Goal: Information Seeking & Learning: Learn about a topic

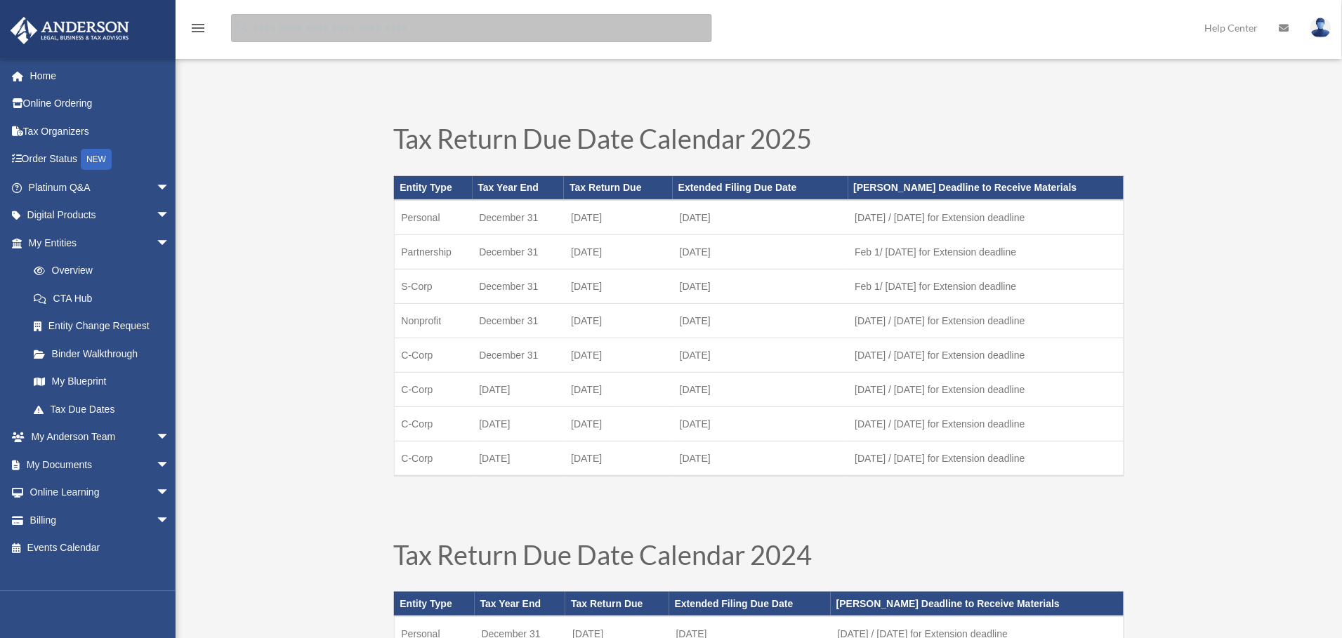
click at [379, 27] on input "search" at bounding box center [471, 28] width 481 height 28
type input "**********"
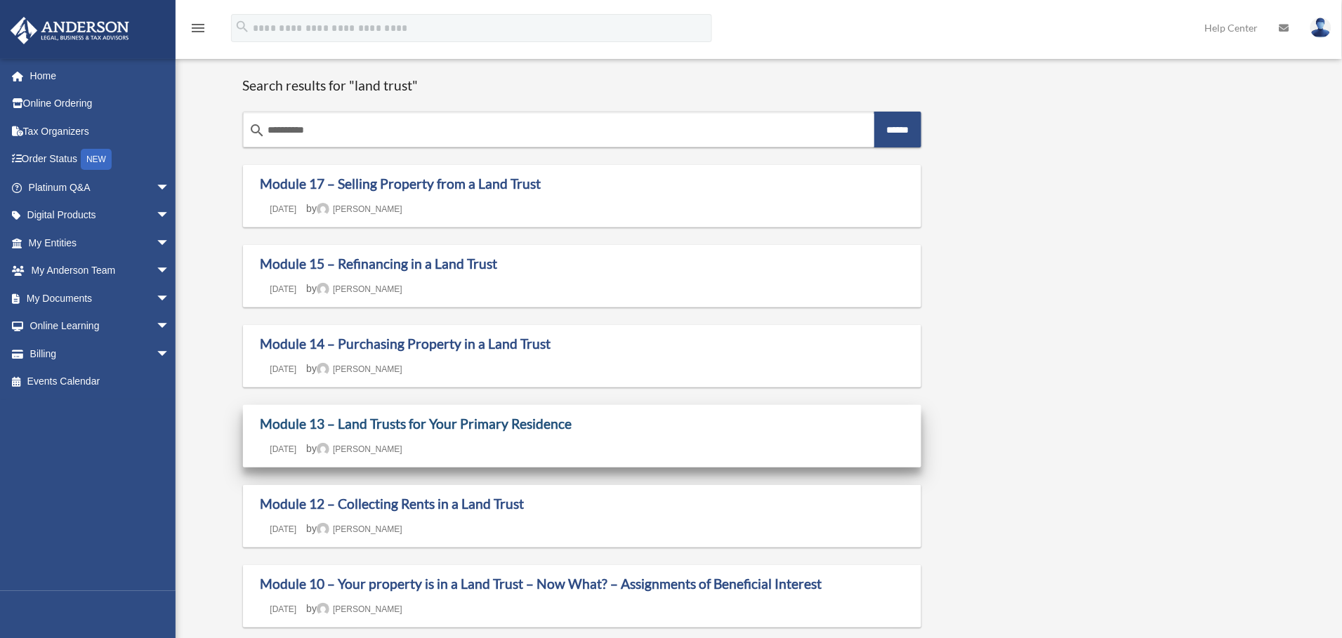
click at [395, 426] on link "Module 13 – Land Trusts for Your Primary Residence" at bounding box center [417, 424] width 312 height 16
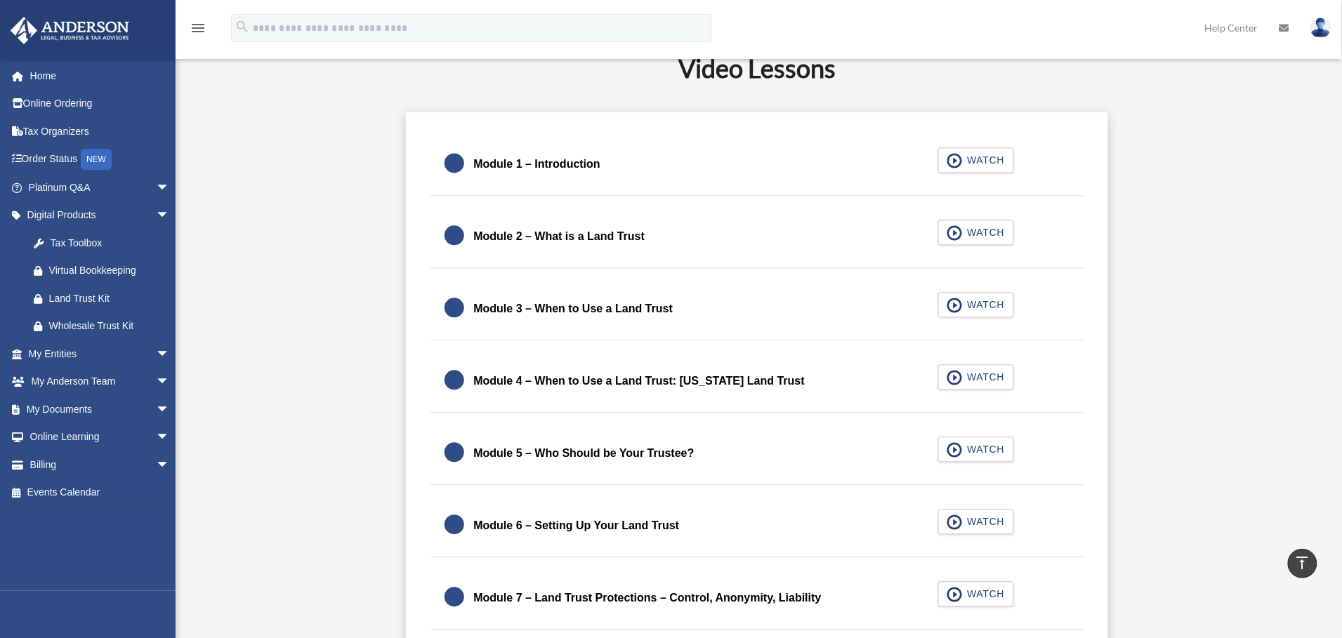
scroll to position [948, 0]
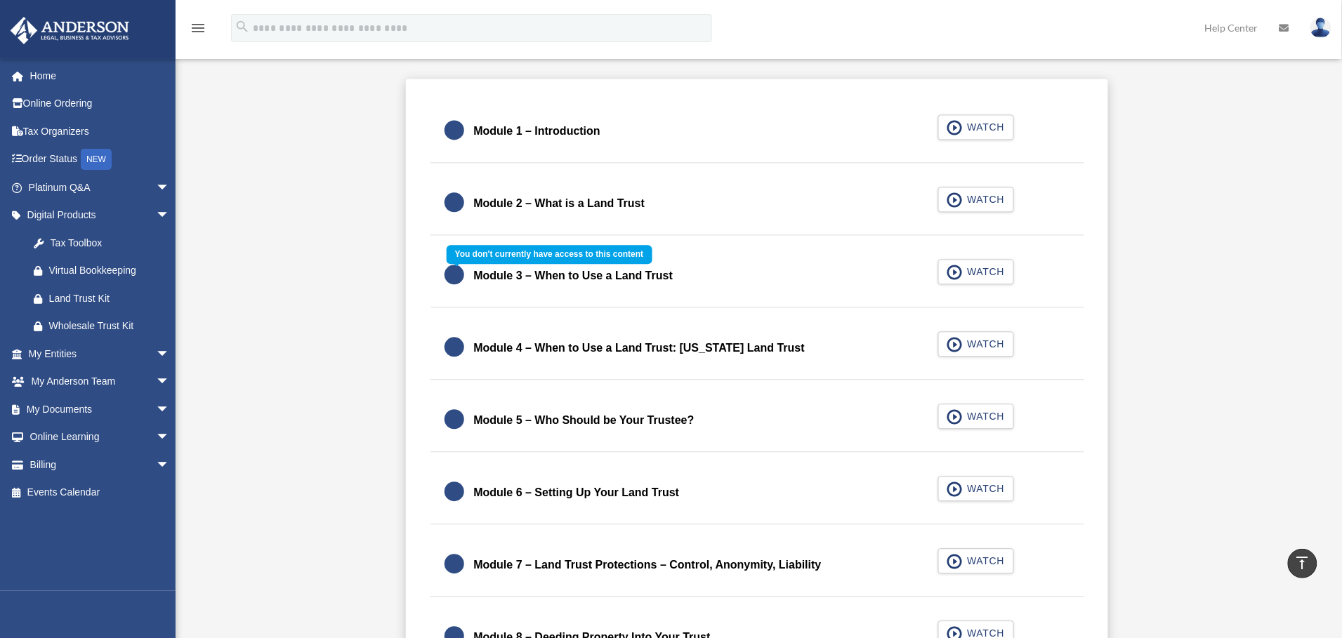
click at [595, 281] on div "Module 3 – When to Use a Land Trust WATCH" at bounding box center [757, 276] width 688 height 62
click at [982, 273] on div "Module 3 – When to Use a Land Trust WATCH" at bounding box center [757, 276] width 688 height 62
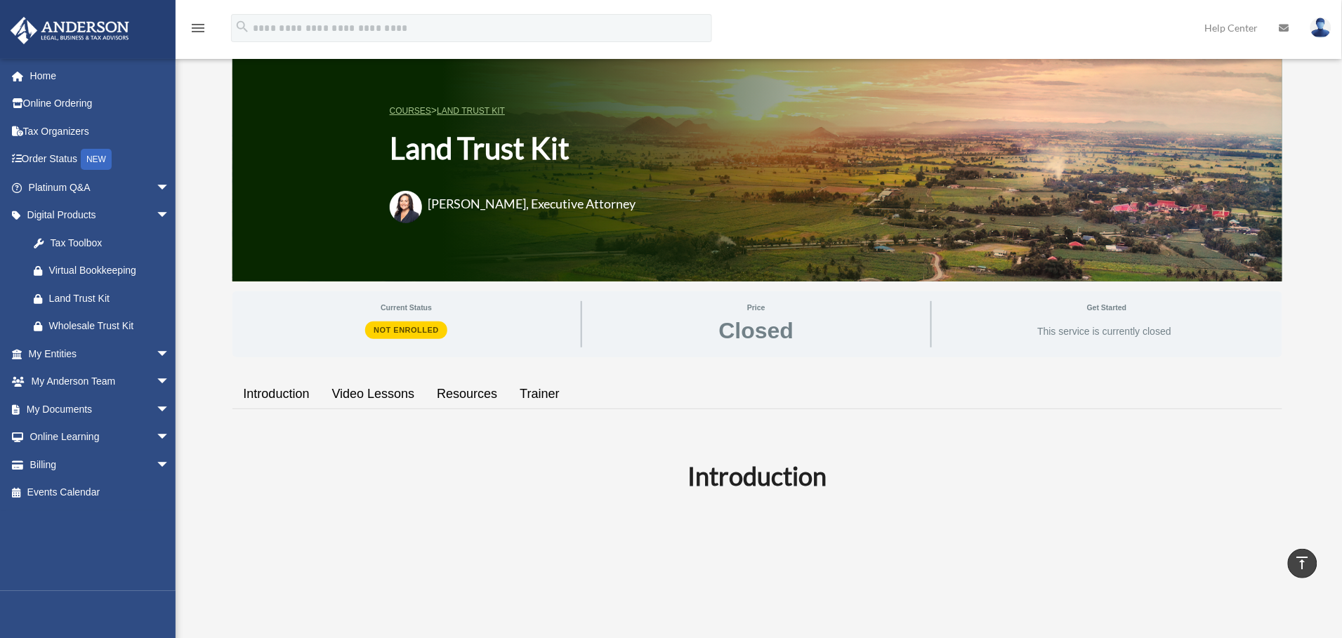
scroll to position [0, 0]
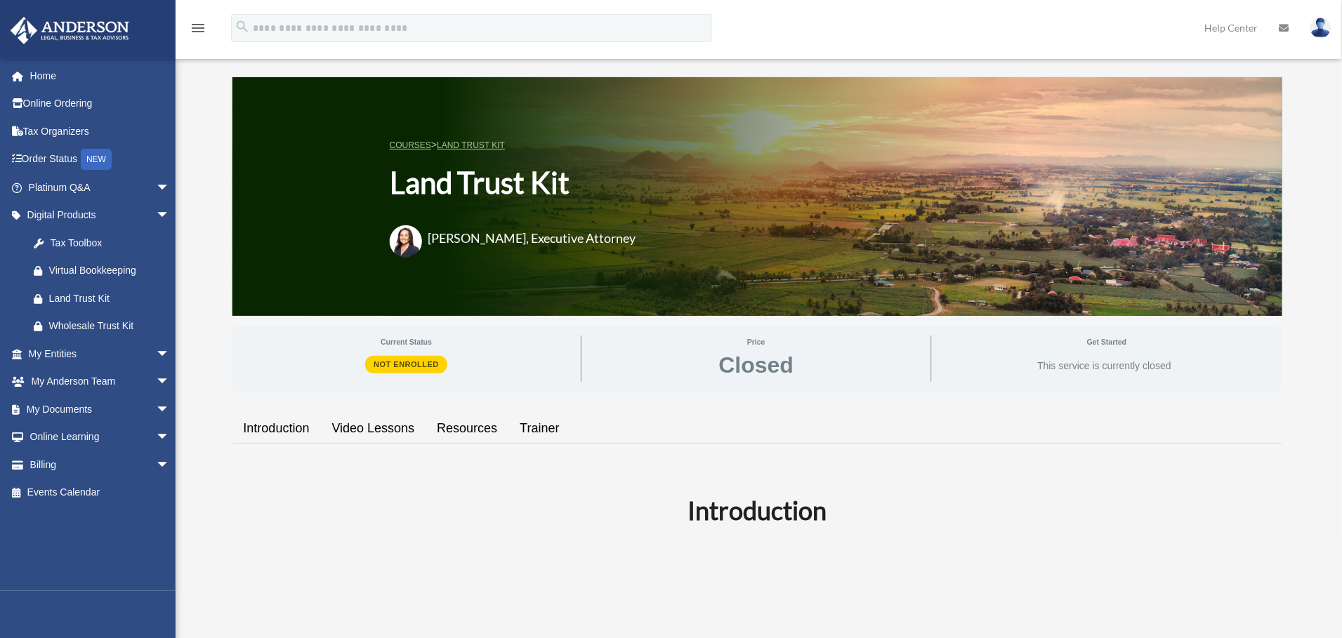
click at [470, 425] on link "Resources" at bounding box center [467, 429] width 83 height 40
click at [51, 291] on div "Land Trust Kit" at bounding box center [111, 299] width 124 height 18
click at [156, 377] on span "arrow_drop_down" at bounding box center [170, 382] width 28 height 29
click at [156, 380] on span "arrow_drop_up" at bounding box center [170, 382] width 28 height 29
click at [156, 406] on span "arrow_drop_down" at bounding box center [170, 409] width 28 height 29
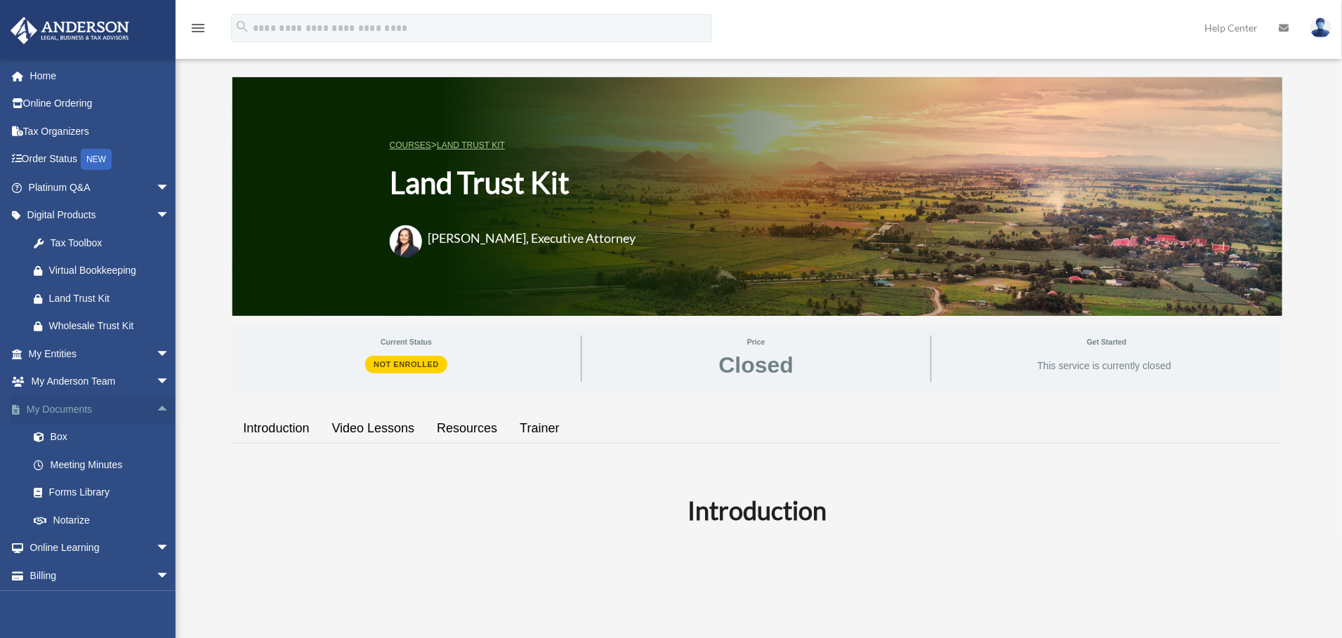
click at [156, 408] on span "arrow_drop_up" at bounding box center [170, 409] width 28 height 29
click at [156, 440] on span "arrow_drop_down" at bounding box center [170, 437] width 28 height 29
click at [66, 520] on link "Resources" at bounding box center [105, 520] width 171 height 28
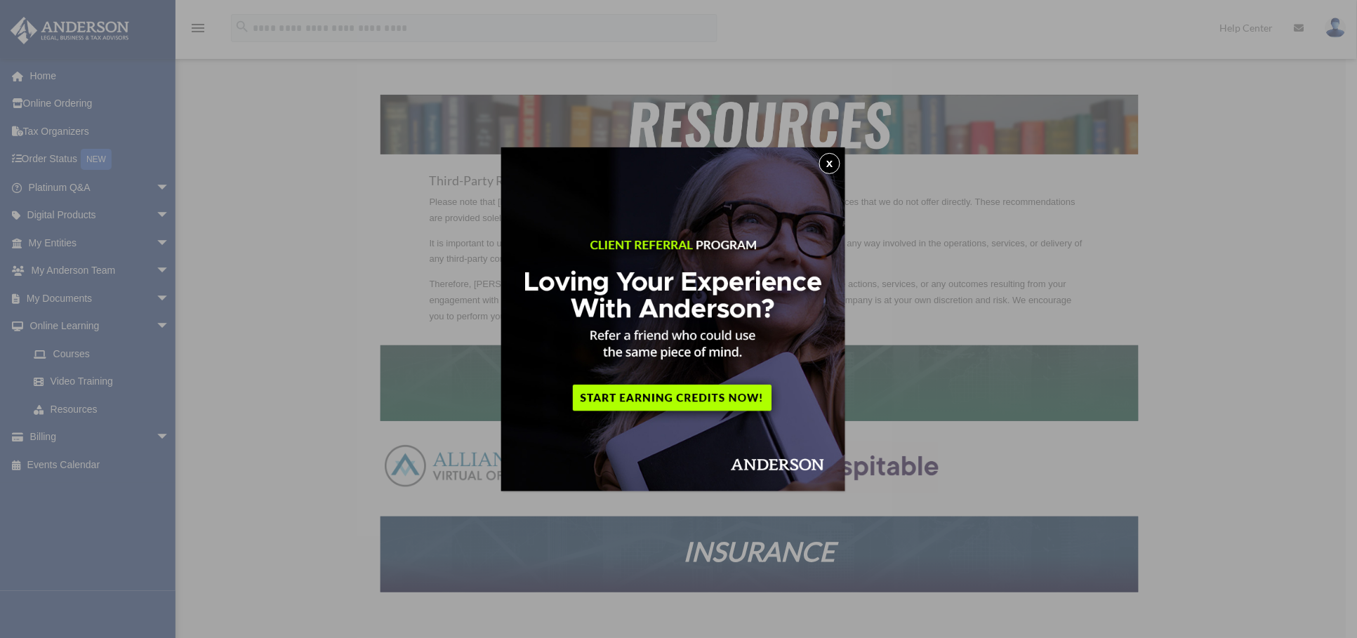
click at [830, 171] on button "x" at bounding box center [829, 163] width 21 height 21
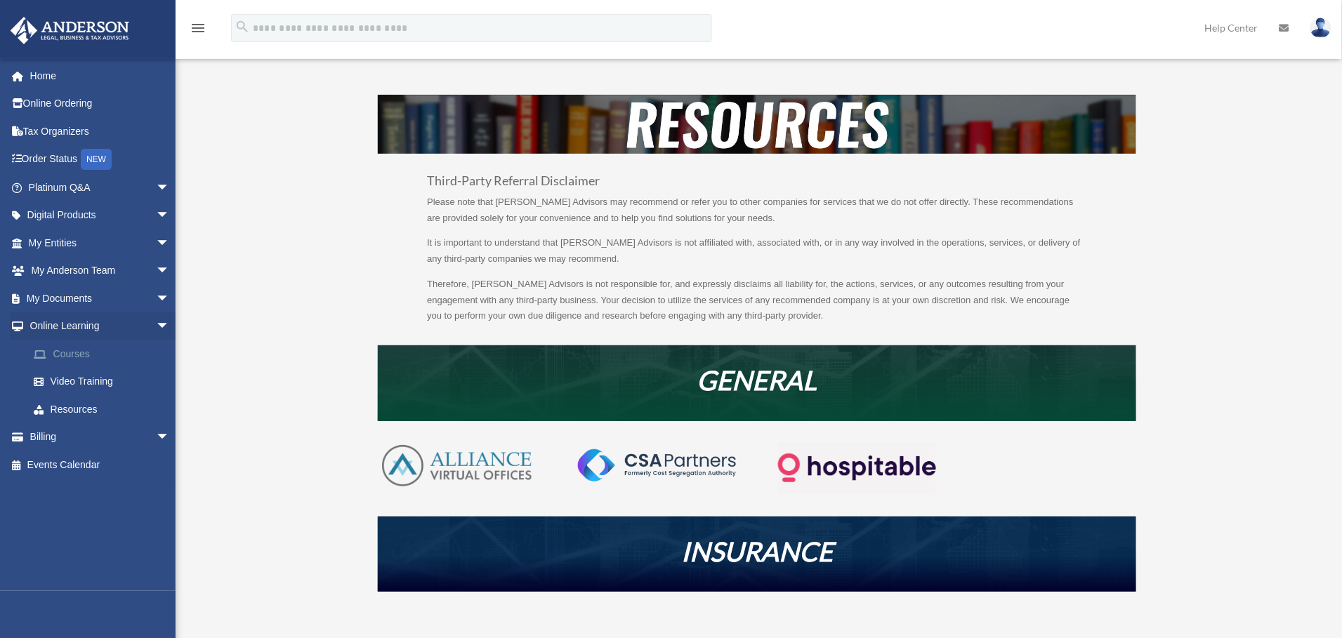
click at [70, 360] on link "Courses" at bounding box center [105, 354] width 171 height 28
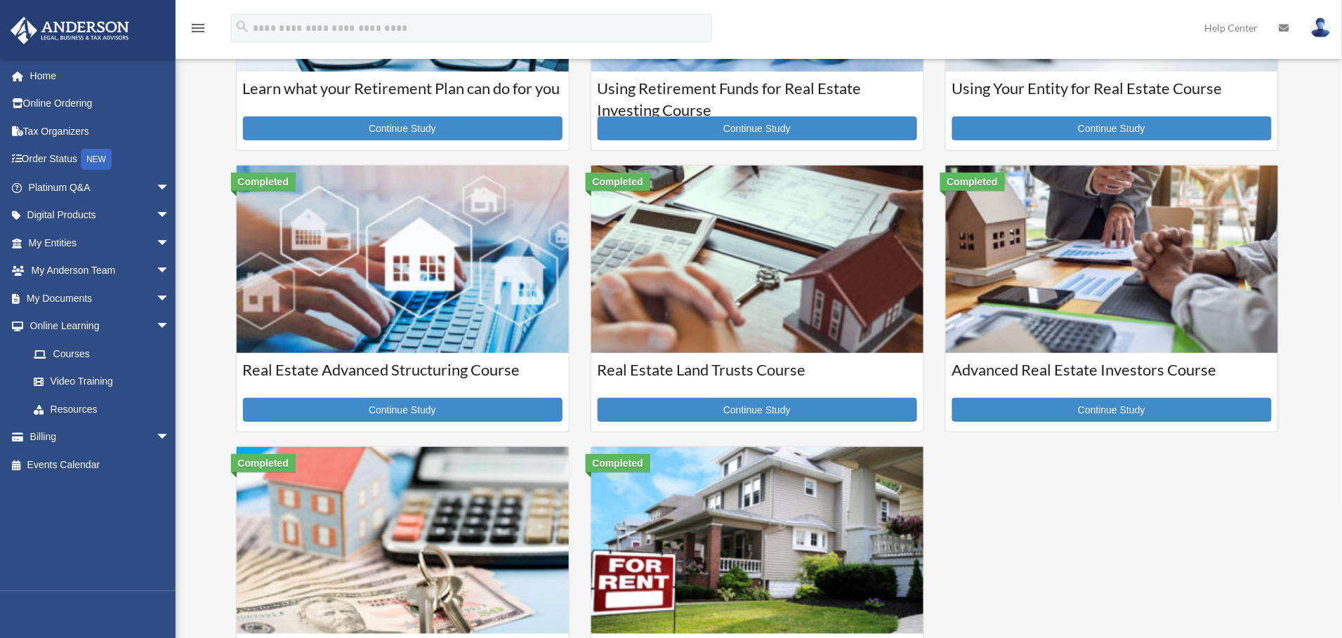
scroll to position [316, 0]
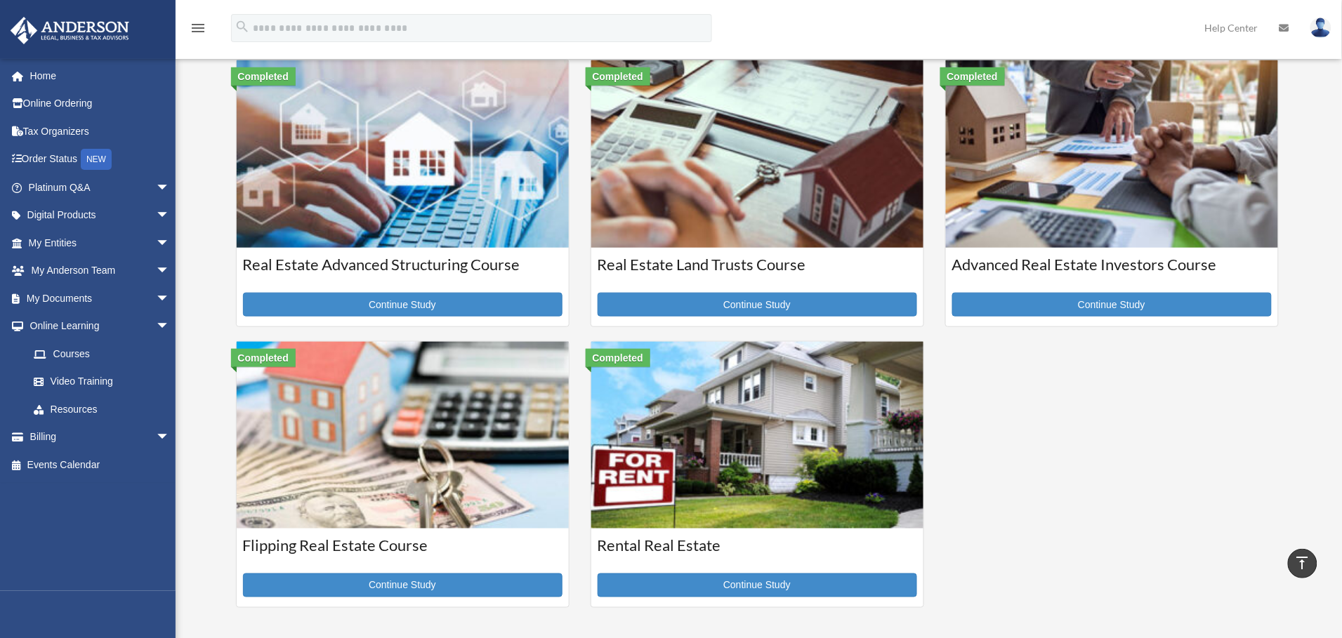
click at [742, 241] on img at bounding box center [757, 153] width 332 height 187
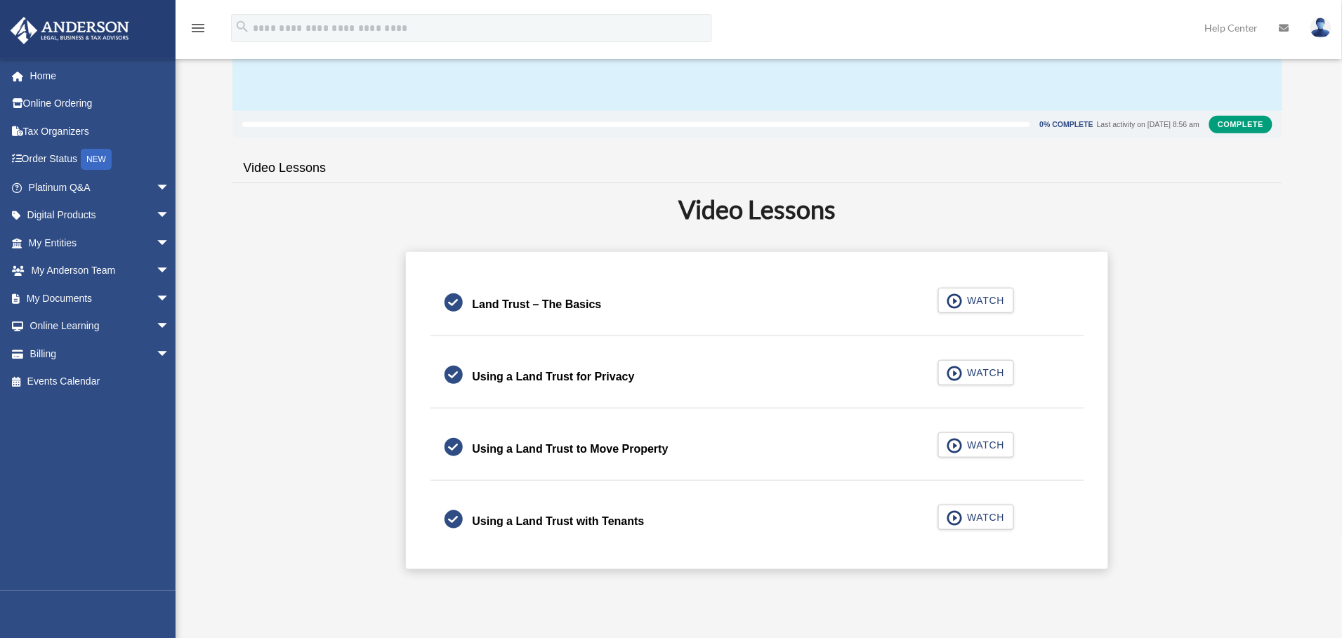
scroll to position [211, 0]
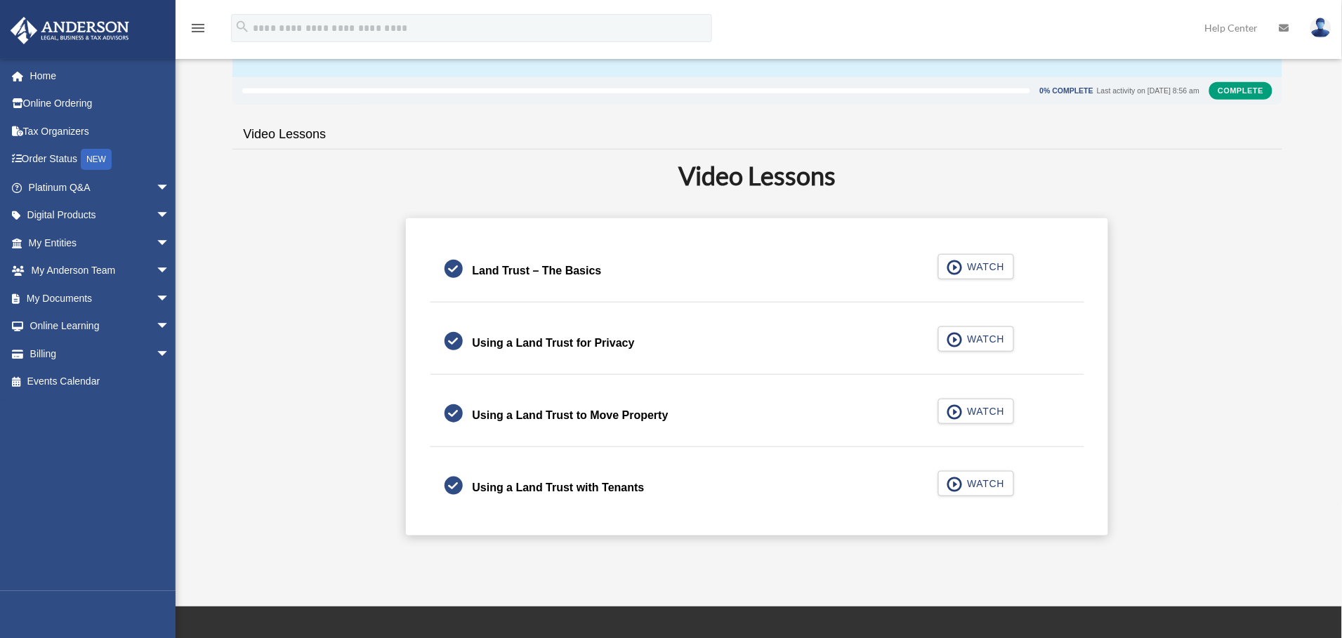
click at [551, 272] on div "Land Trust – The Basics" at bounding box center [537, 271] width 129 height 20
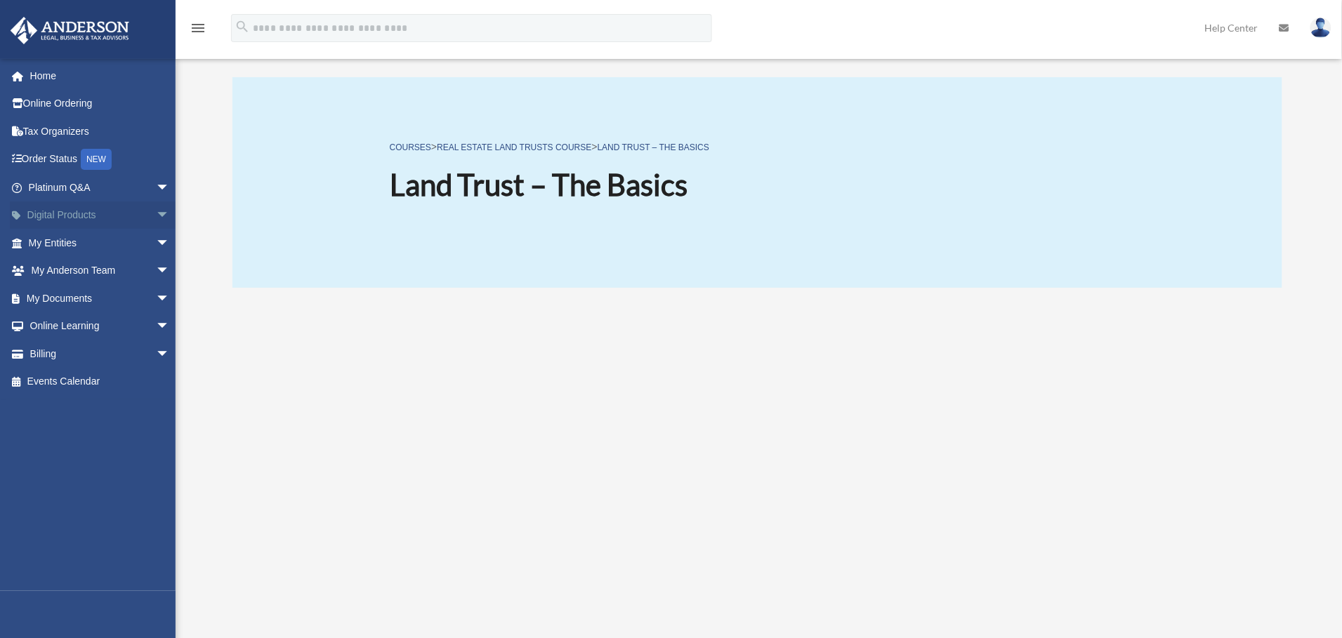
click at [156, 214] on span "arrow_drop_down" at bounding box center [170, 216] width 28 height 29
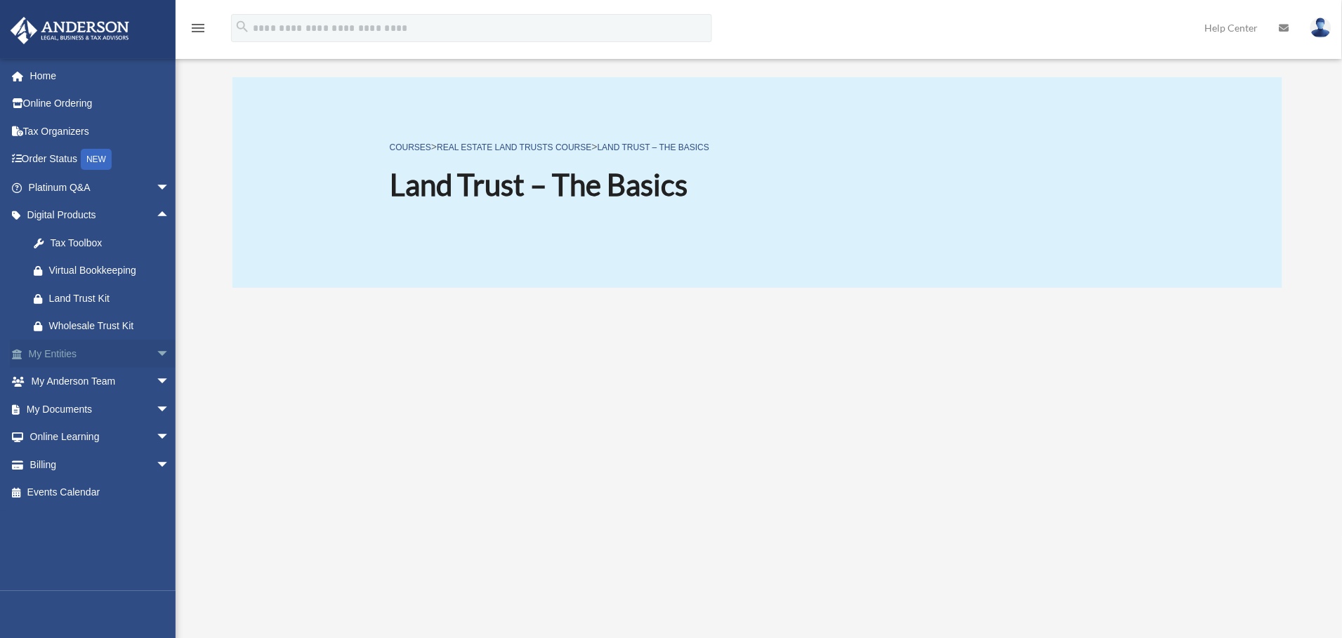
click at [156, 355] on span "arrow_drop_down" at bounding box center [170, 354] width 28 height 29
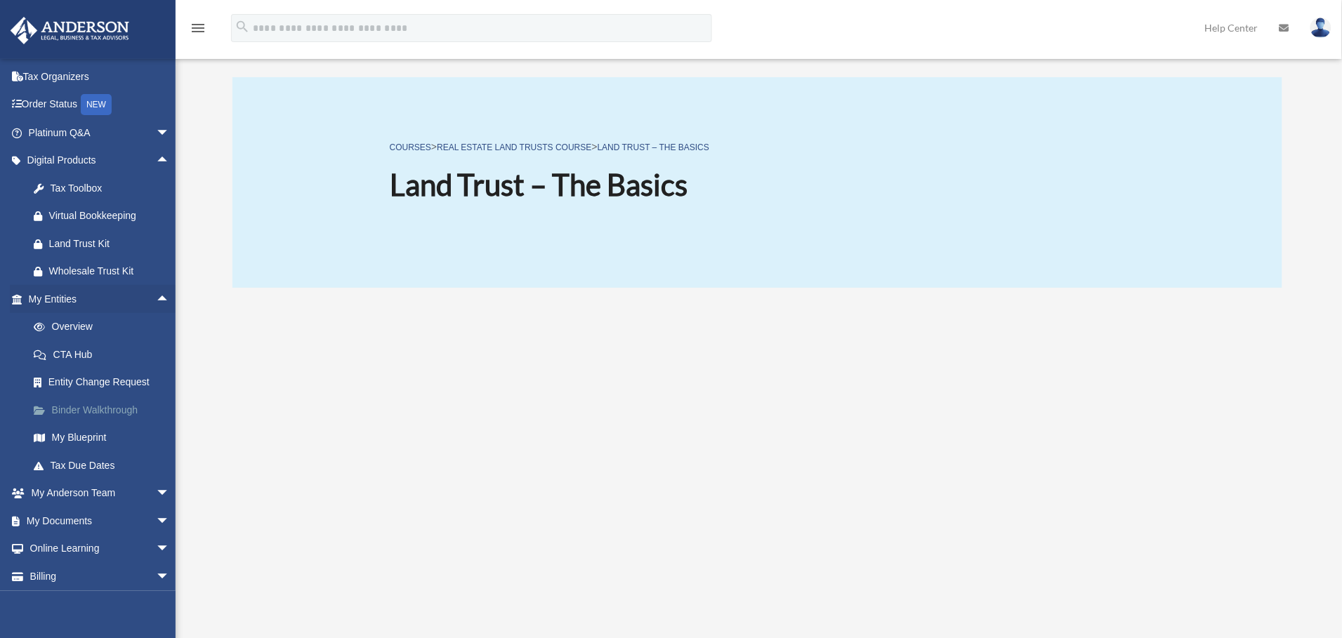
scroll to position [84, 0]
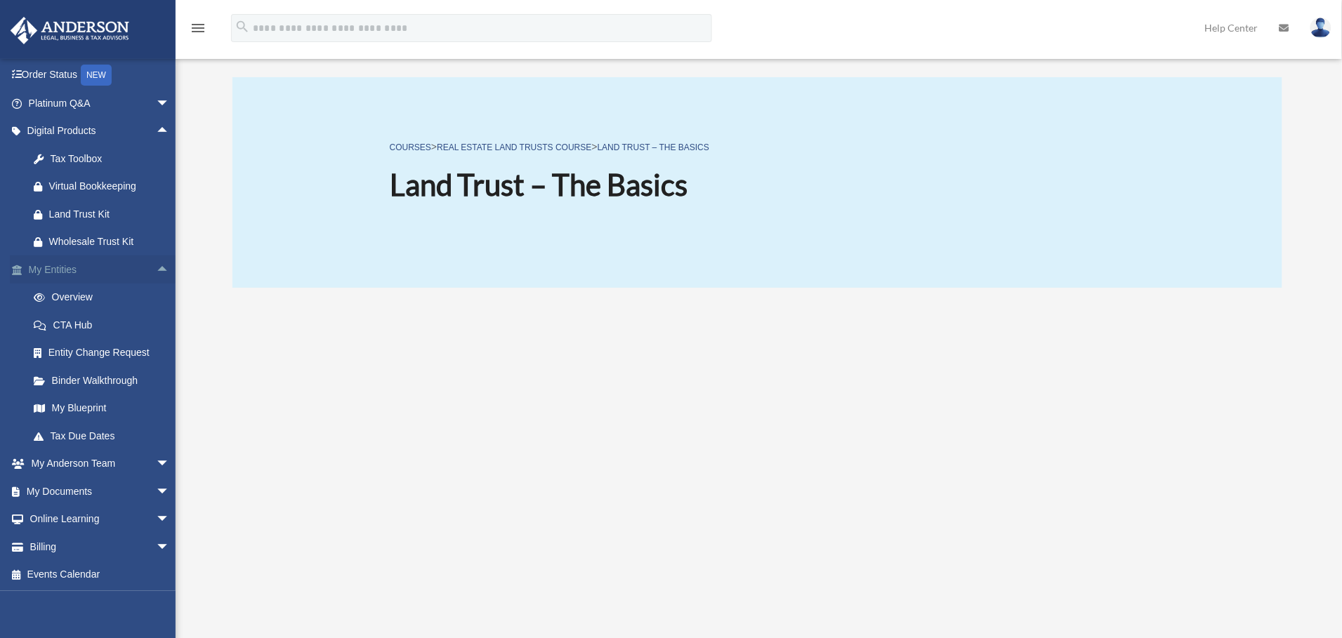
click at [156, 266] on span "arrow_drop_up" at bounding box center [170, 270] width 28 height 29
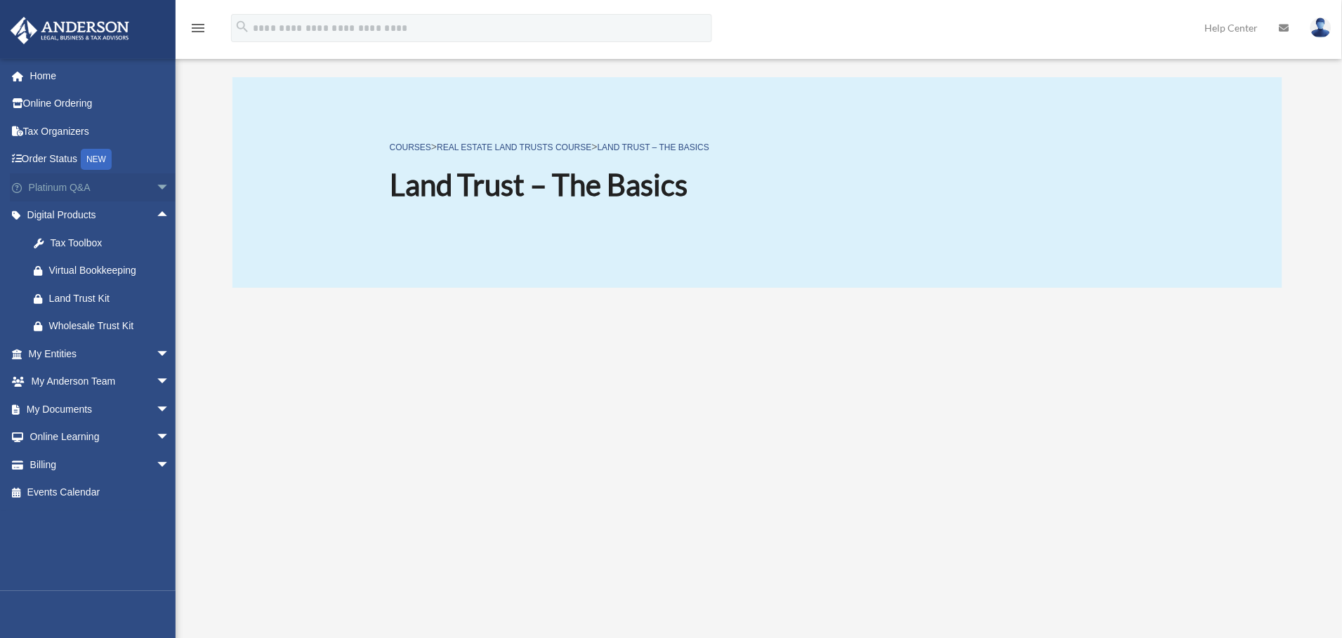
scroll to position [0, 0]
click at [156, 461] on span "arrow_drop_down" at bounding box center [170, 465] width 28 height 29
click at [77, 492] on link "$ Open Invoices" at bounding box center [105, 493] width 171 height 29
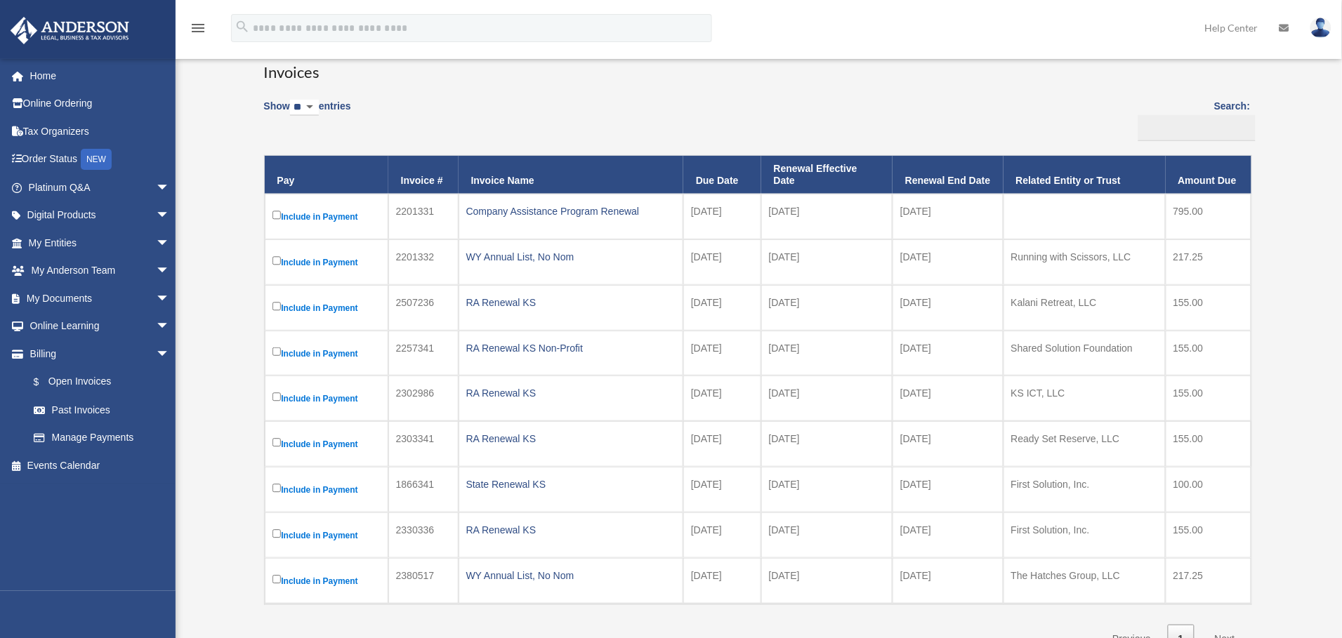
scroll to position [211, 0]
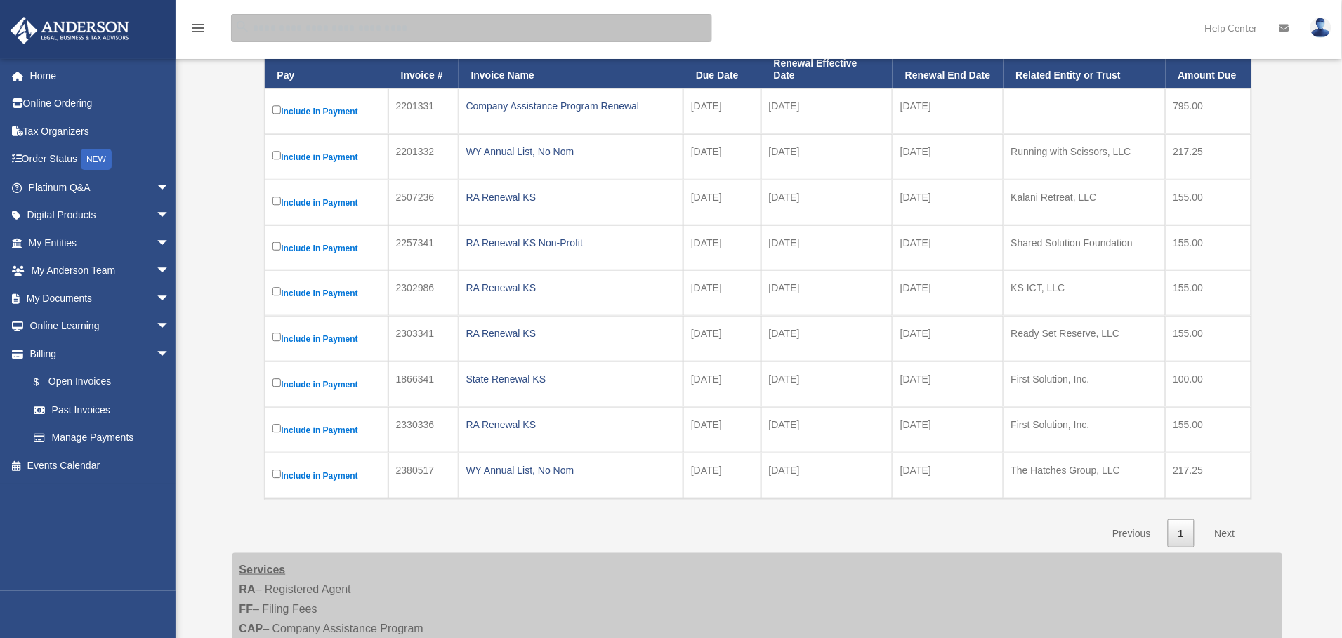
click at [298, 25] on input "search" at bounding box center [471, 28] width 481 height 28
type input "**********"
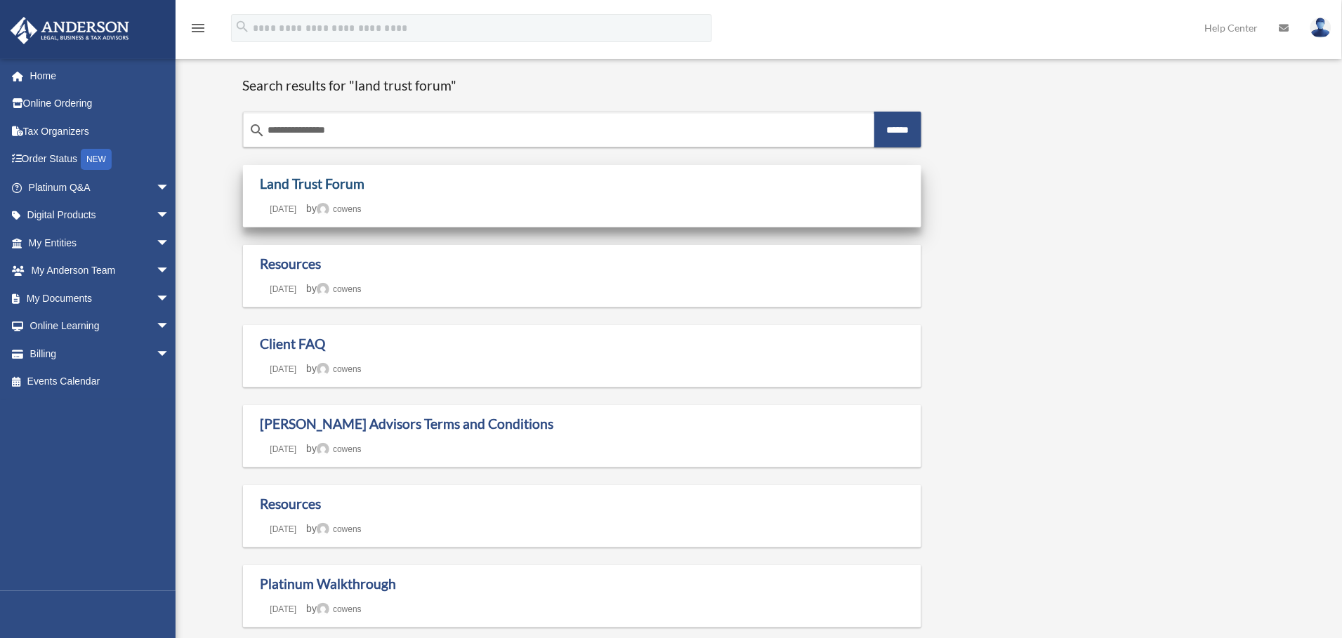
click at [313, 185] on link "Land Trust Forum" at bounding box center [313, 184] width 105 height 16
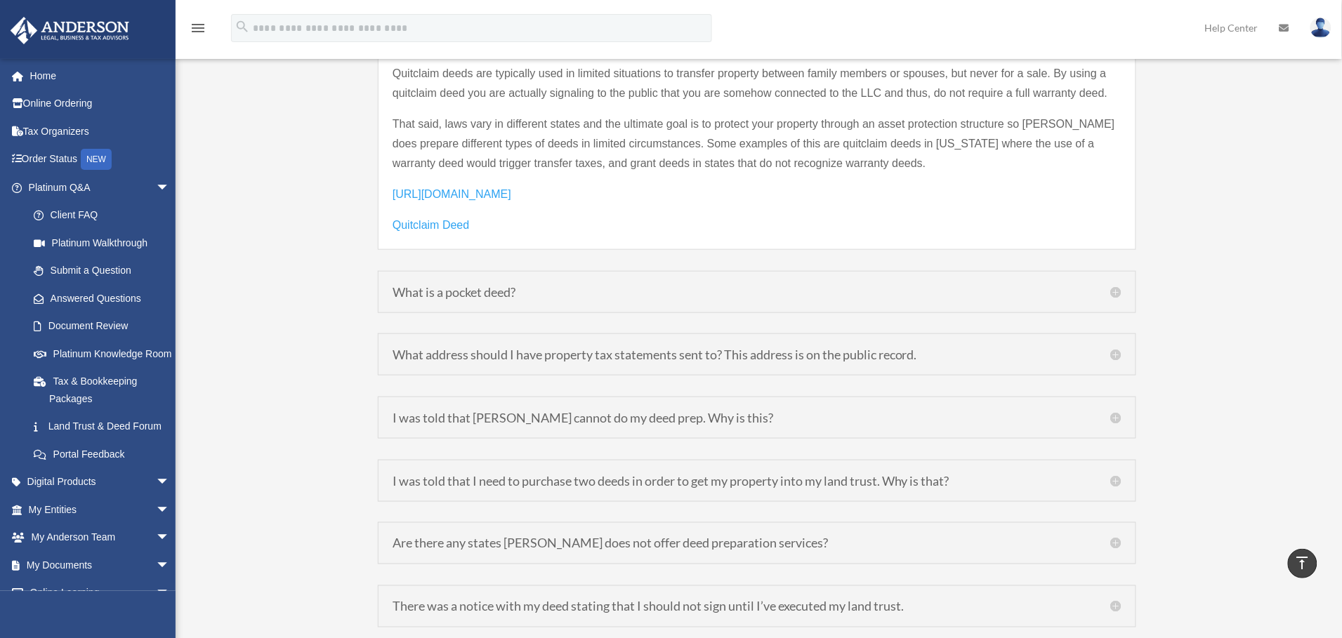
scroll to position [2212, 0]
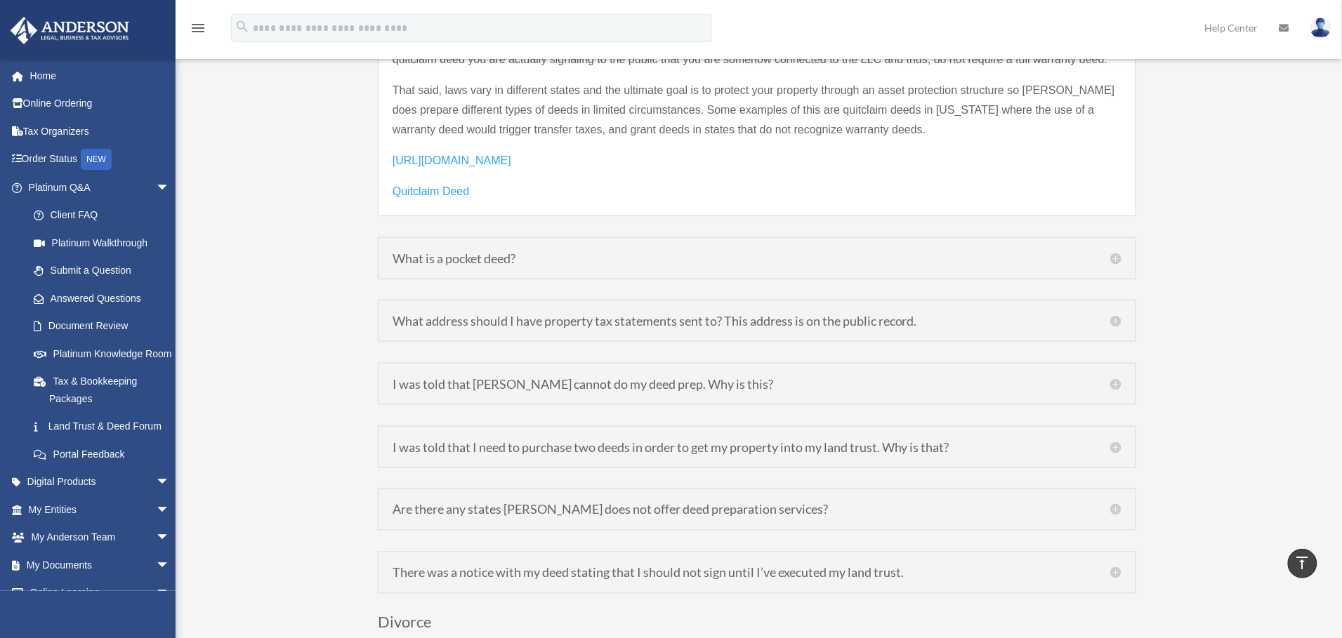
click at [1115, 378] on h5 "I was told that [PERSON_NAME] cannot do my deed prep. Why is this?" at bounding box center [757, 384] width 729 height 13
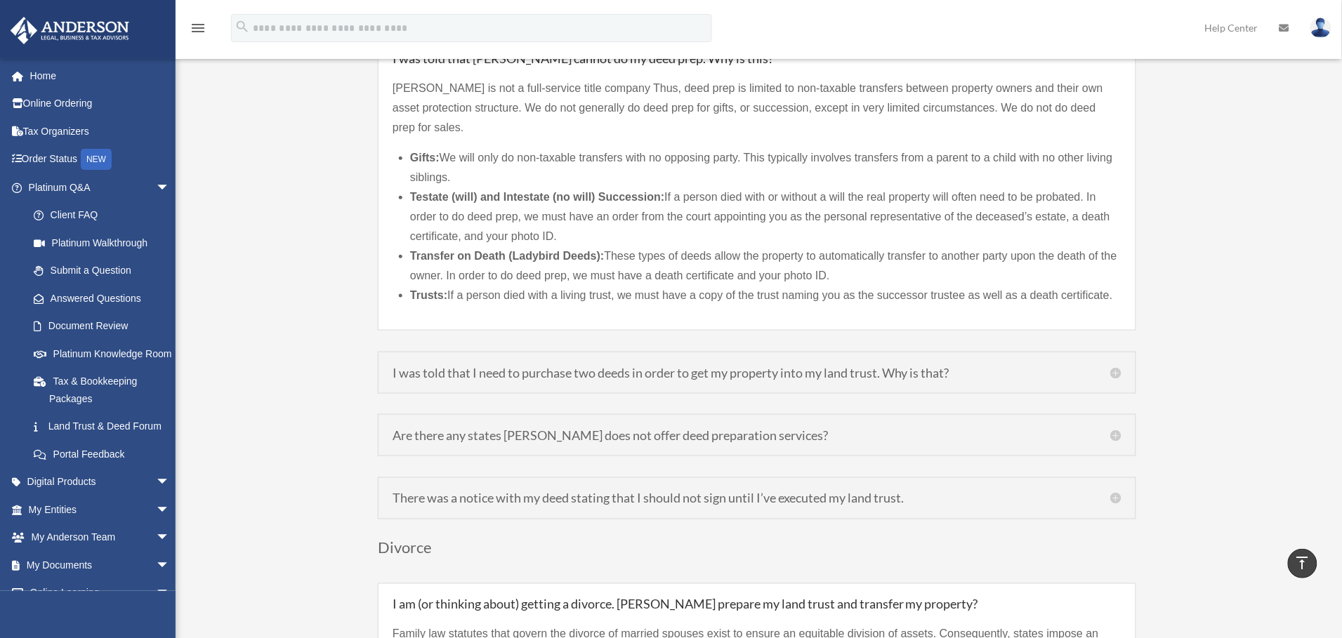
click at [887, 367] on h5 "I was told that I need to purchase two deeds in order to get my property into m…" at bounding box center [757, 373] width 729 height 13
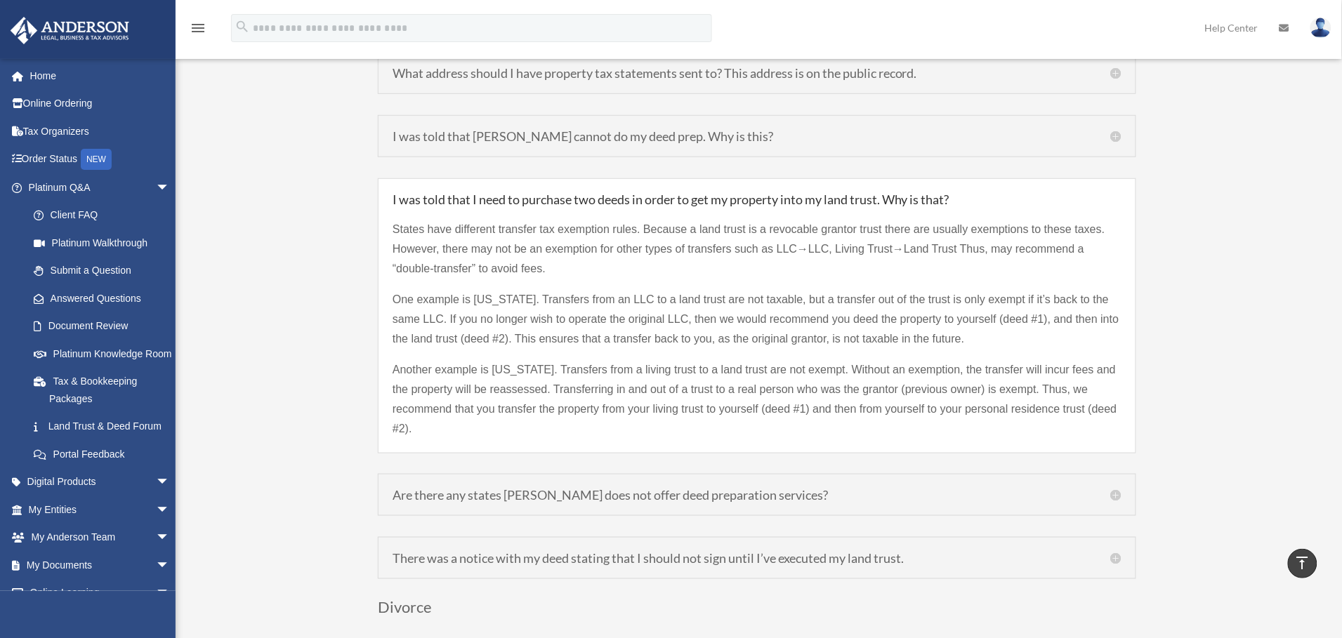
scroll to position [2107, 0]
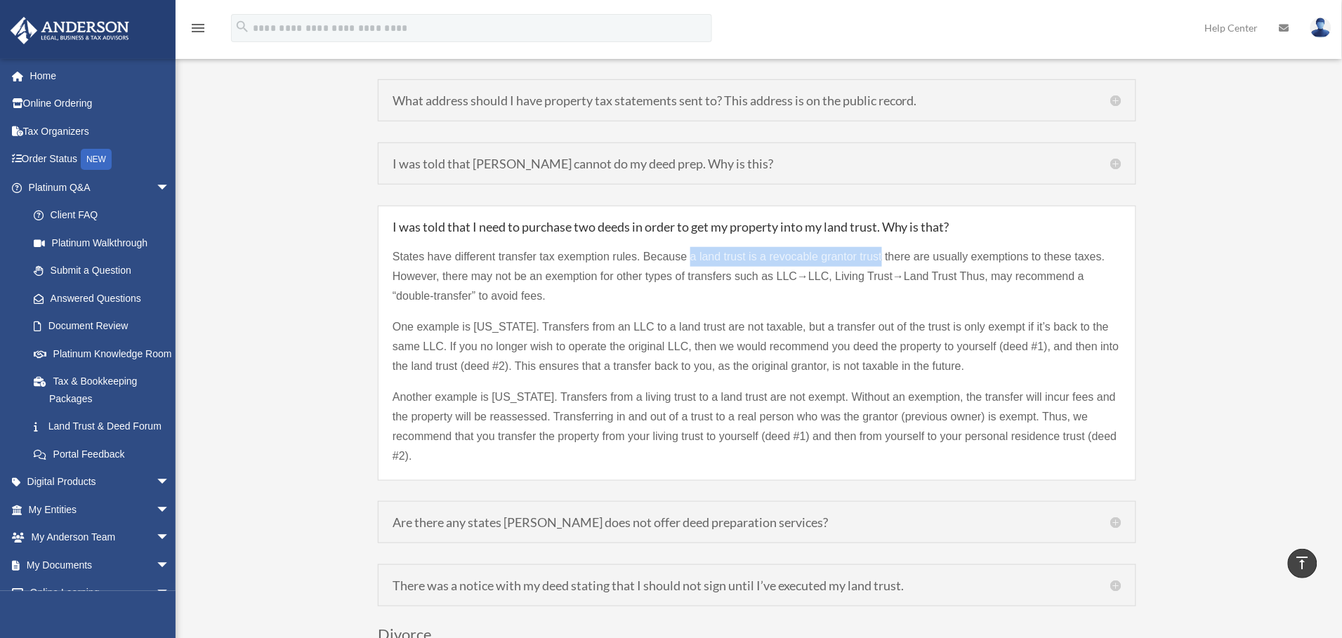
drag, startPoint x: 690, startPoint y: 235, endPoint x: 883, endPoint y: 229, distance: 192.5
click at [883, 247] on p "States have different transfer tax exemption rules. Because a land trust is a r…" at bounding box center [757, 282] width 729 height 70
copy p "a land trust is a revocable grantor trust"
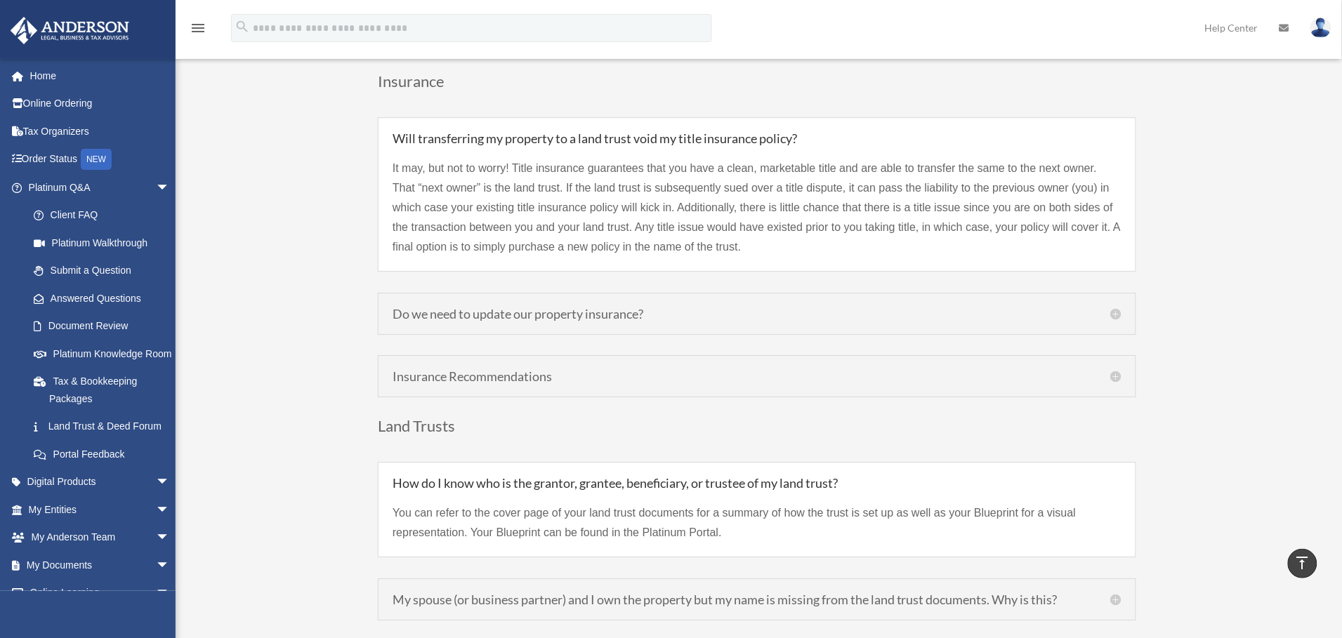
scroll to position [3265, 0]
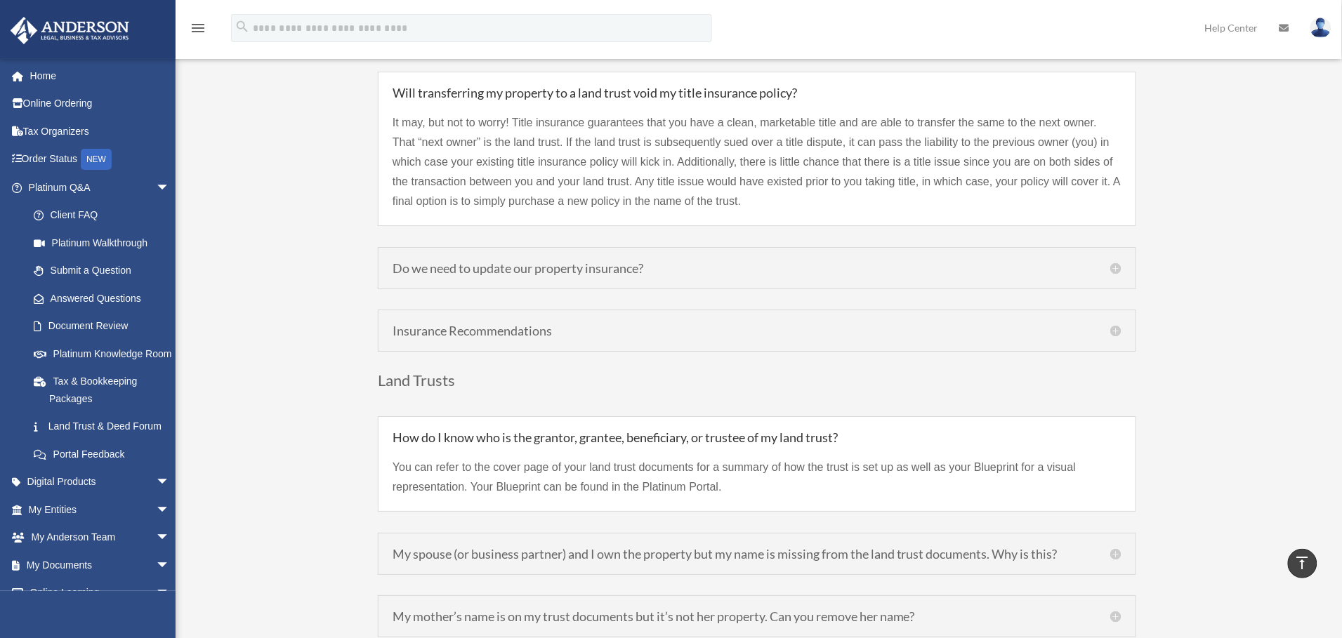
click at [1119, 262] on h5 "Do we need to update our property insurance?" at bounding box center [757, 268] width 729 height 13
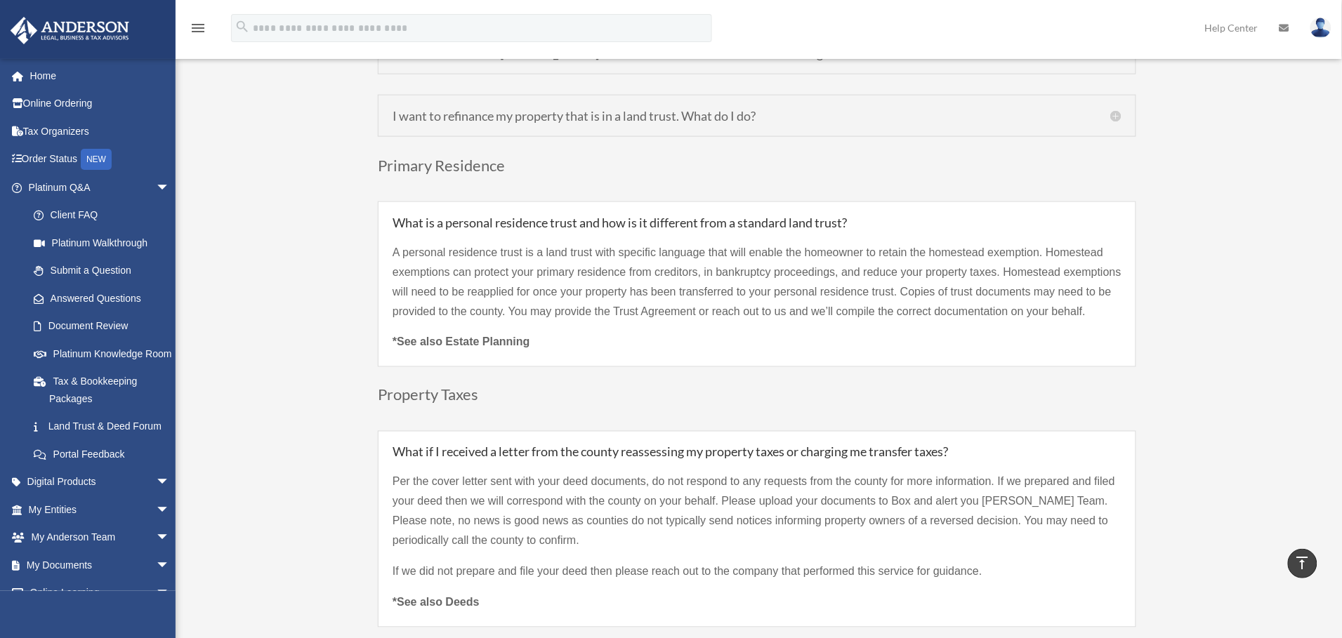
scroll to position [4213, 0]
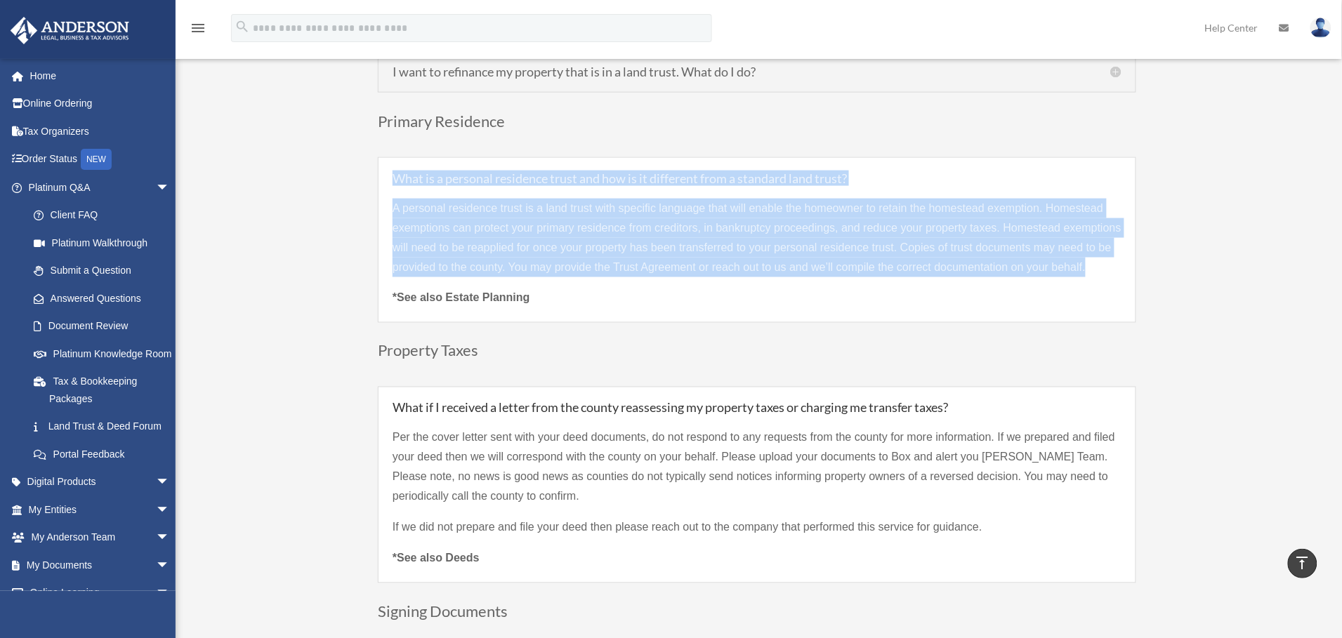
drag, startPoint x: 1105, startPoint y: 247, endPoint x: 387, endPoint y: 153, distance: 724.5
click at [387, 157] on div "What is a personal residence trust and how is it different from a standard land…" at bounding box center [757, 240] width 758 height 166
copy div "What is a personal residence trust and how is it different from a standard land…"
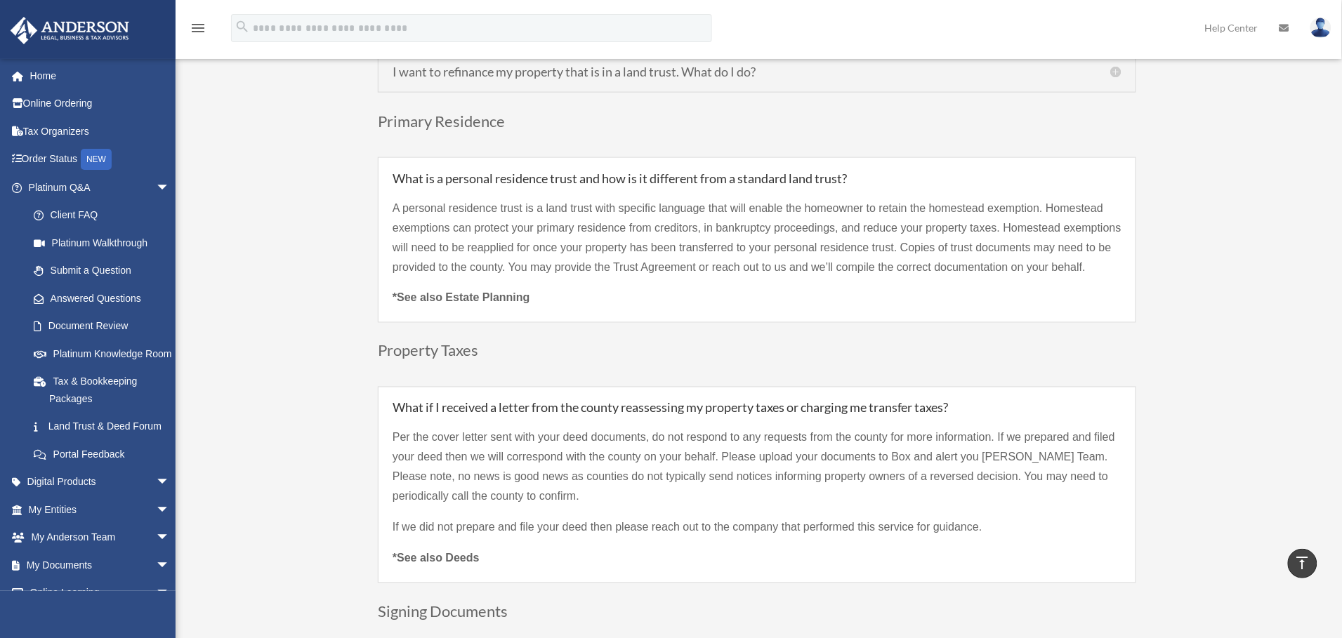
click at [1158, 45] on div "menu search Site Menu add tbatten@txtav.com My Profile Reset Password Logout He…" at bounding box center [671, 35] width 1321 height 48
click at [156, 185] on span "arrow_drop_down" at bounding box center [170, 187] width 28 height 29
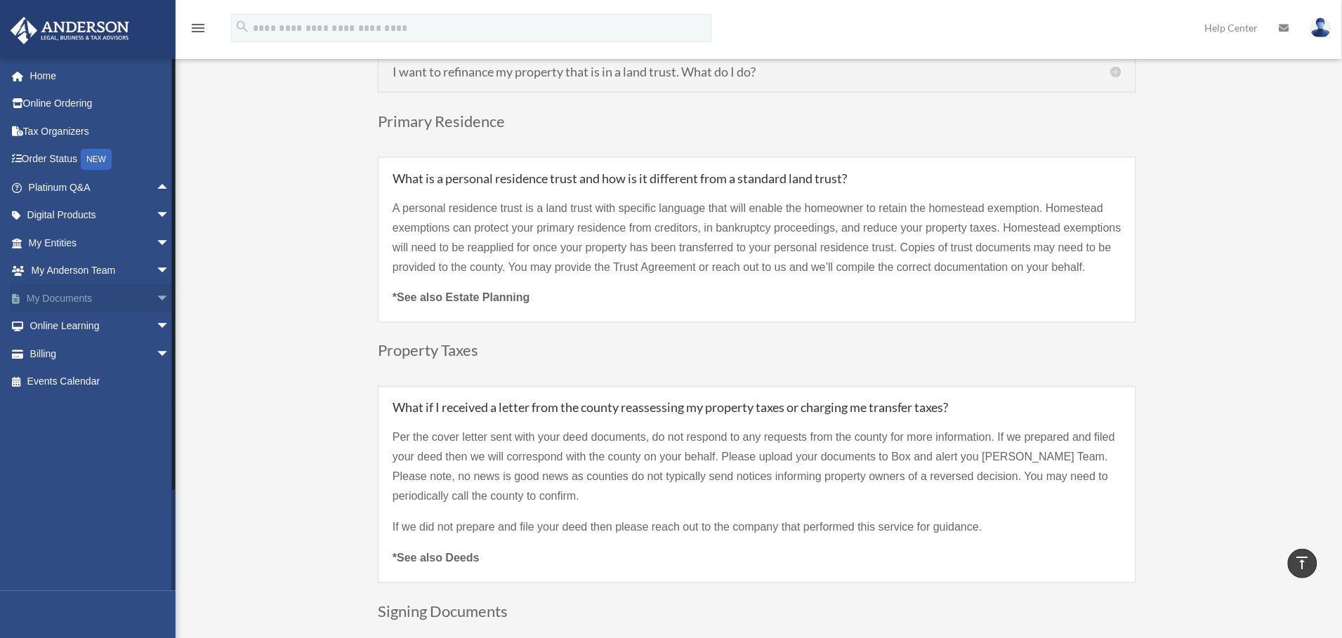
click at [156, 294] on span "arrow_drop_down" at bounding box center [170, 298] width 28 height 29
click at [55, 324] on link "Box" at bounding box center [105, 326] width 171 height 28
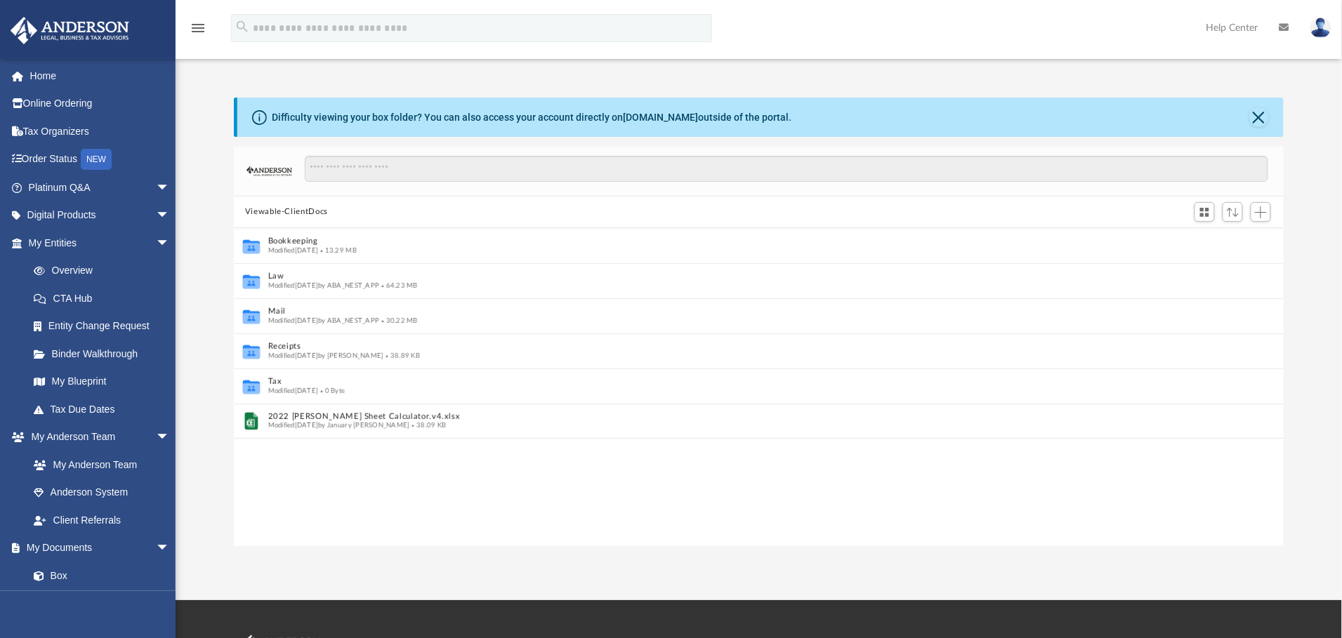
scroll to position [16, 16]
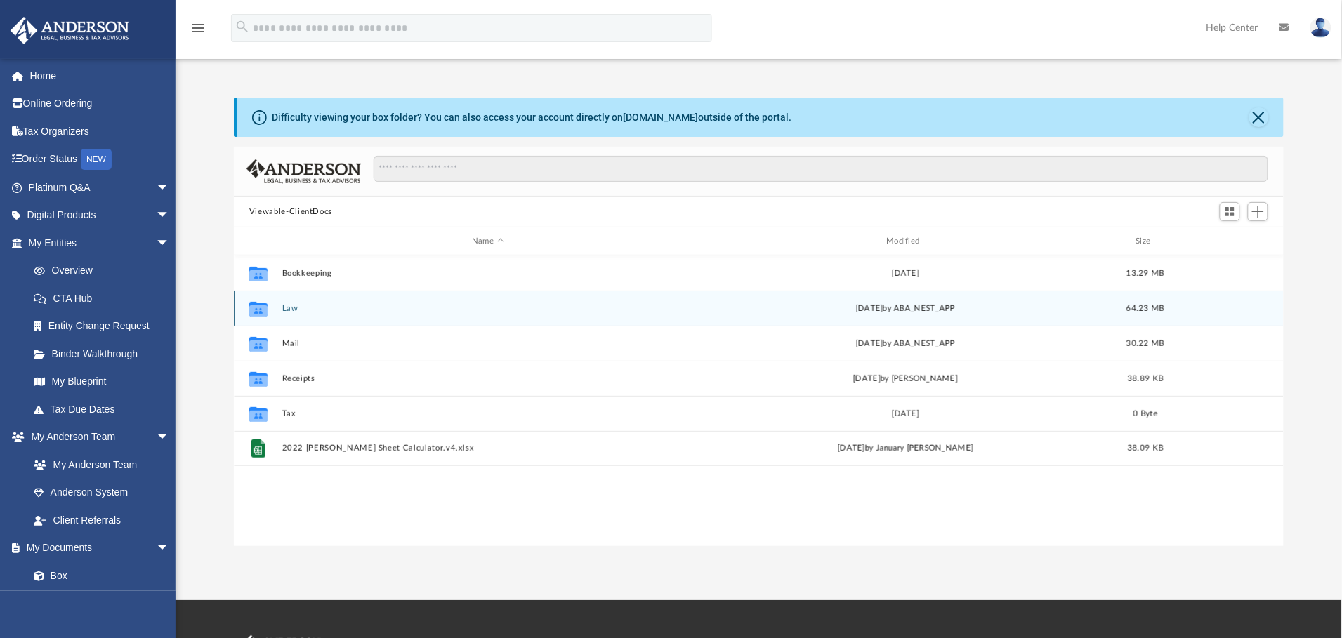
click at [289, 308] on button "Law" at bounding box center [487, 308] width 411 height 9
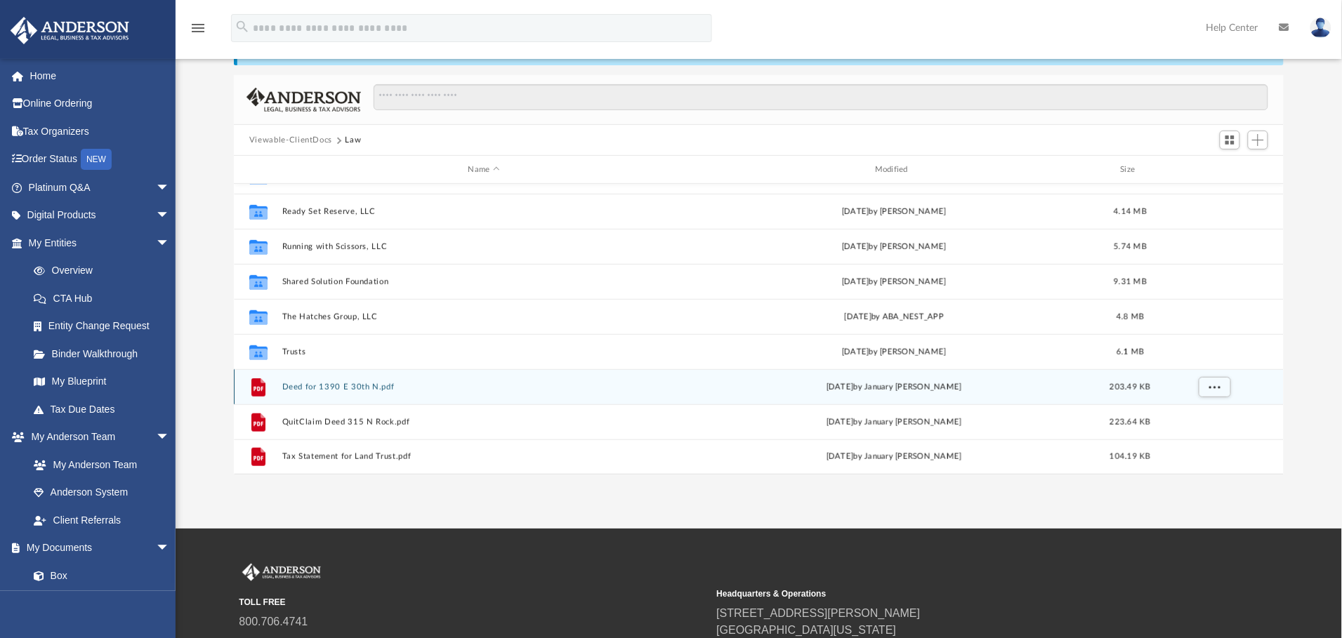
scroll to position [105, 0]
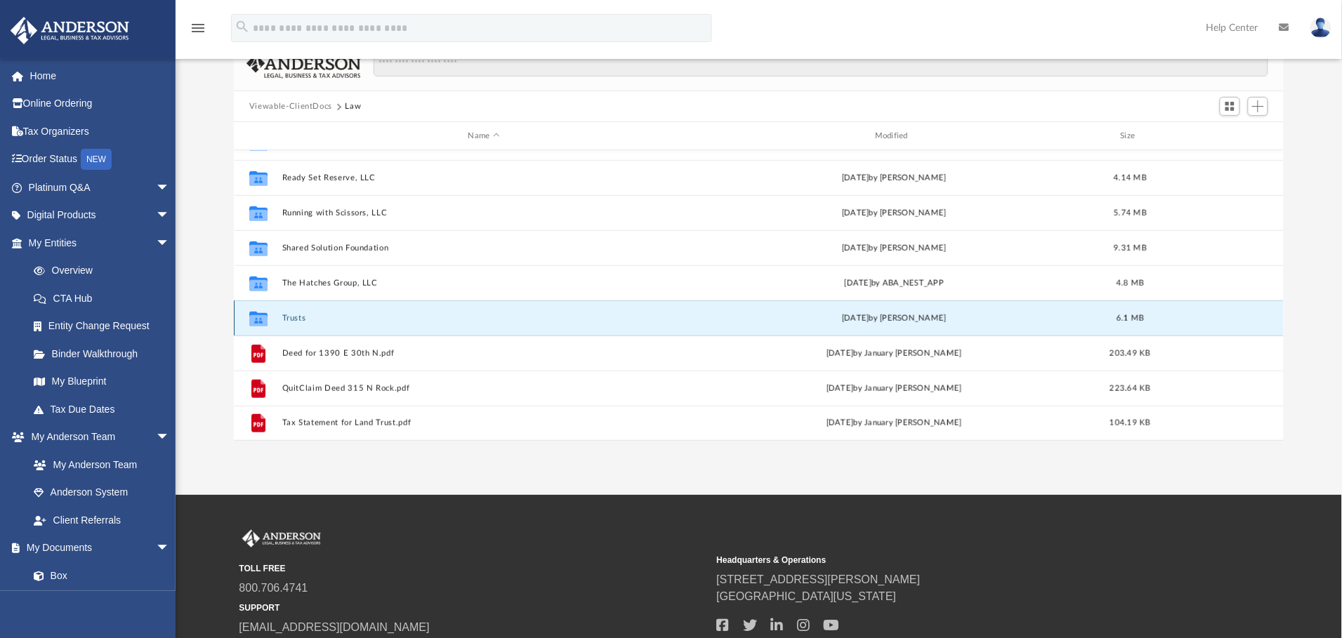
click at [294, 320] on button "Trusts" at bounding box center [484, 318] width 404 height 9
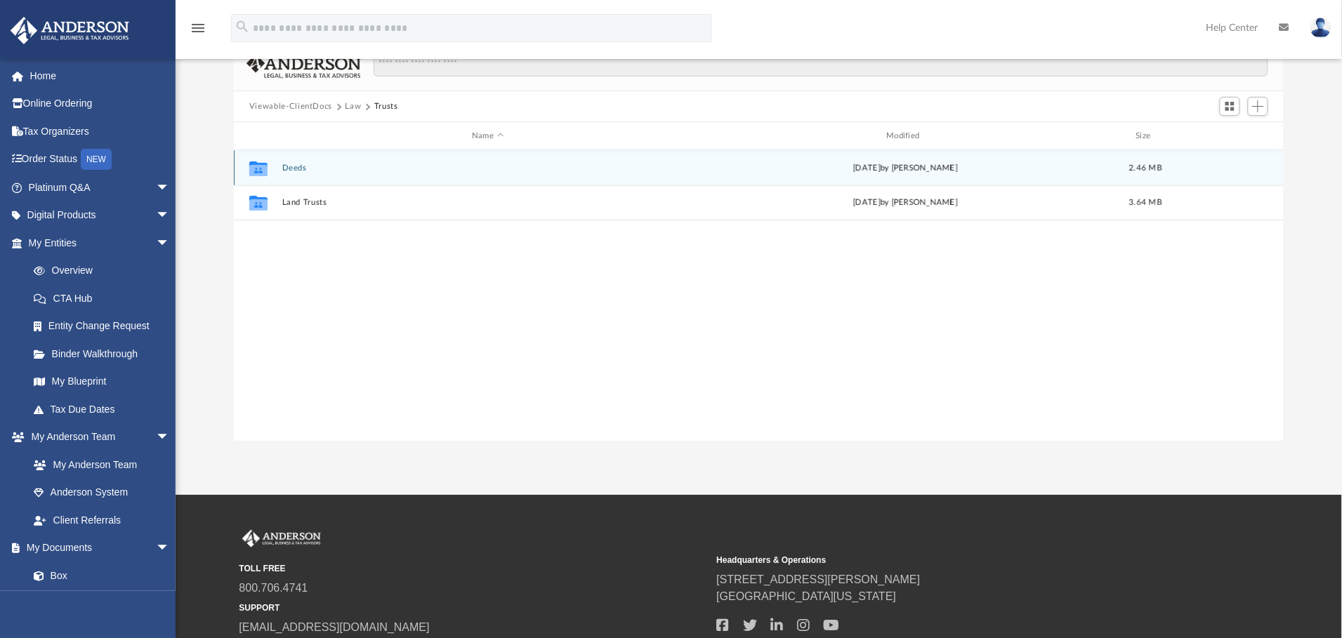
scroll to position [0, 0]
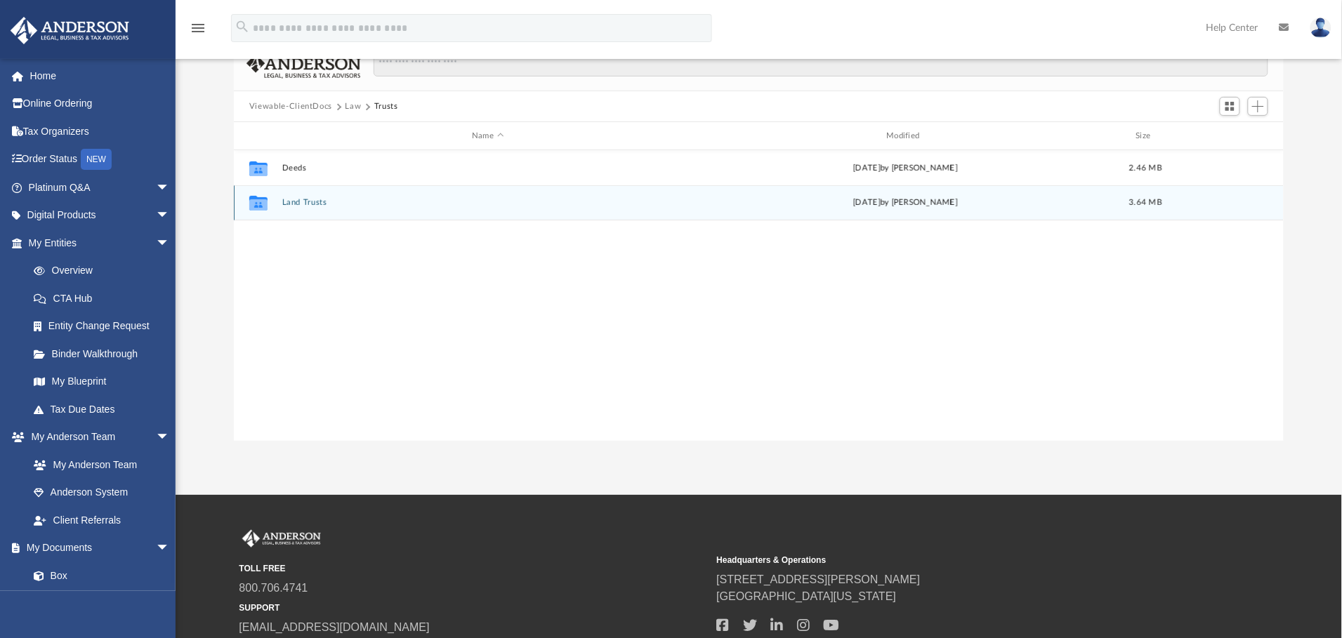
click at [301, 204] on button "Land Trusts" at bounding box center [487, 202] width 411 height 9
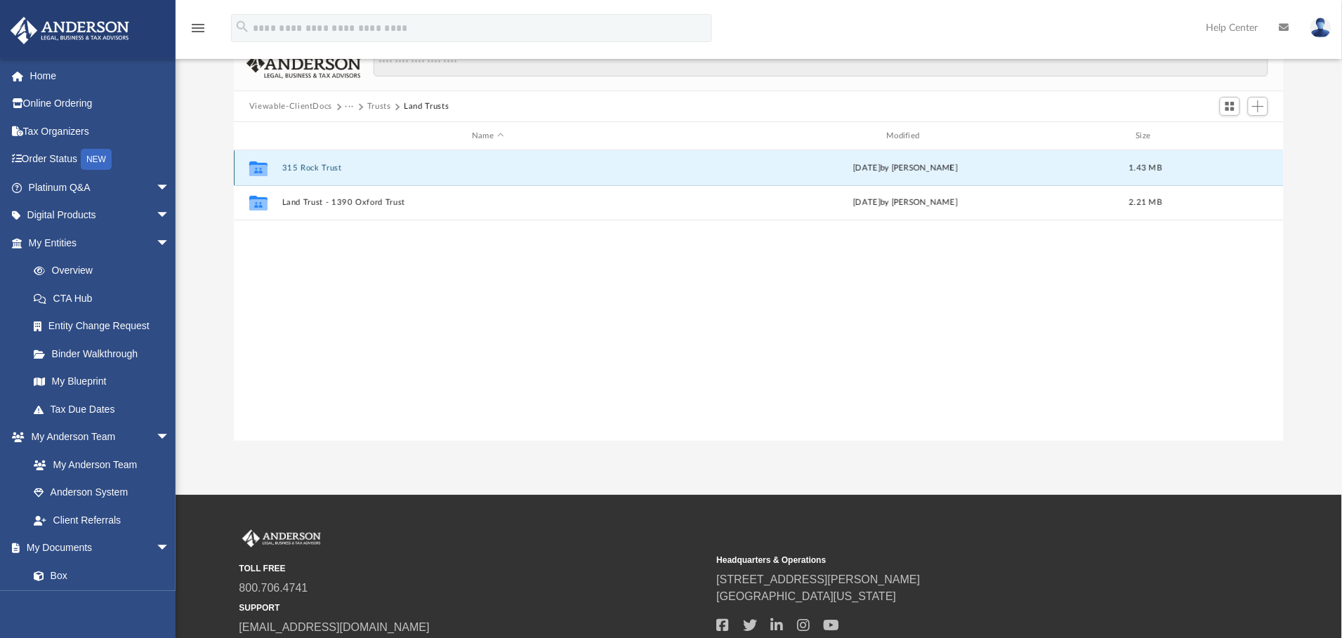
click at [306, 167] on button "315 Rock Trust" at bounding box center [487, 168] width 411 height 9
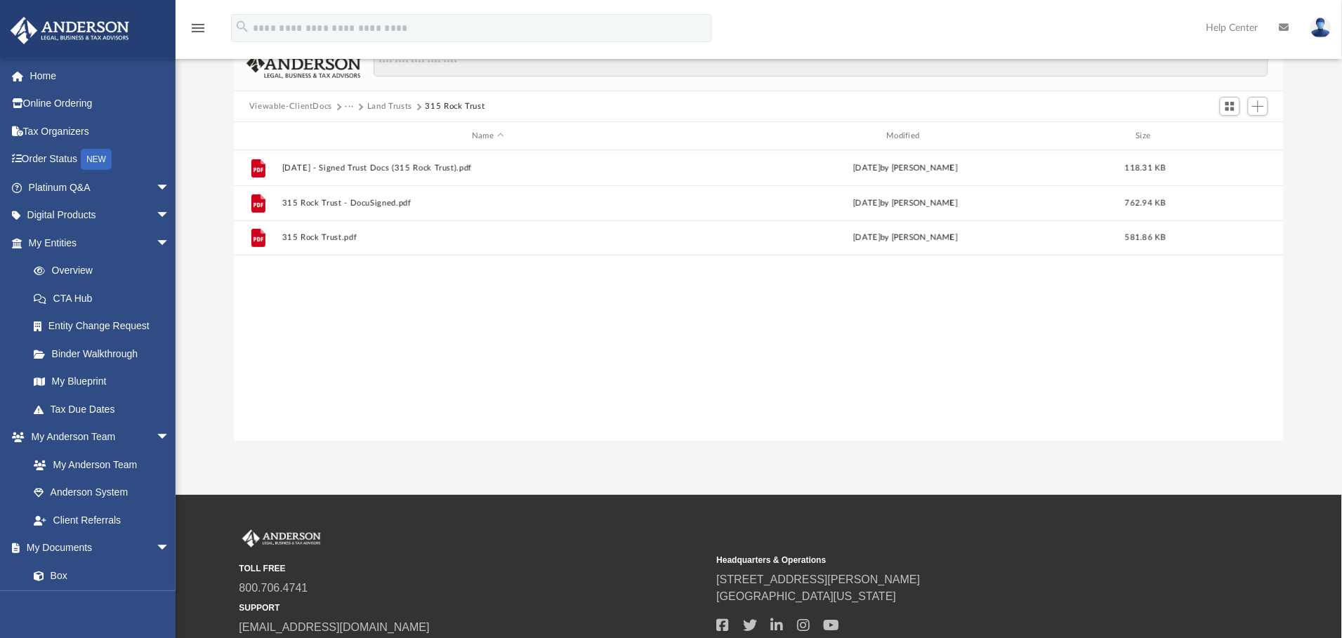
click at [387, 105] on button "Land Trusts" at bounding box center [389, 106] width 45 height 13
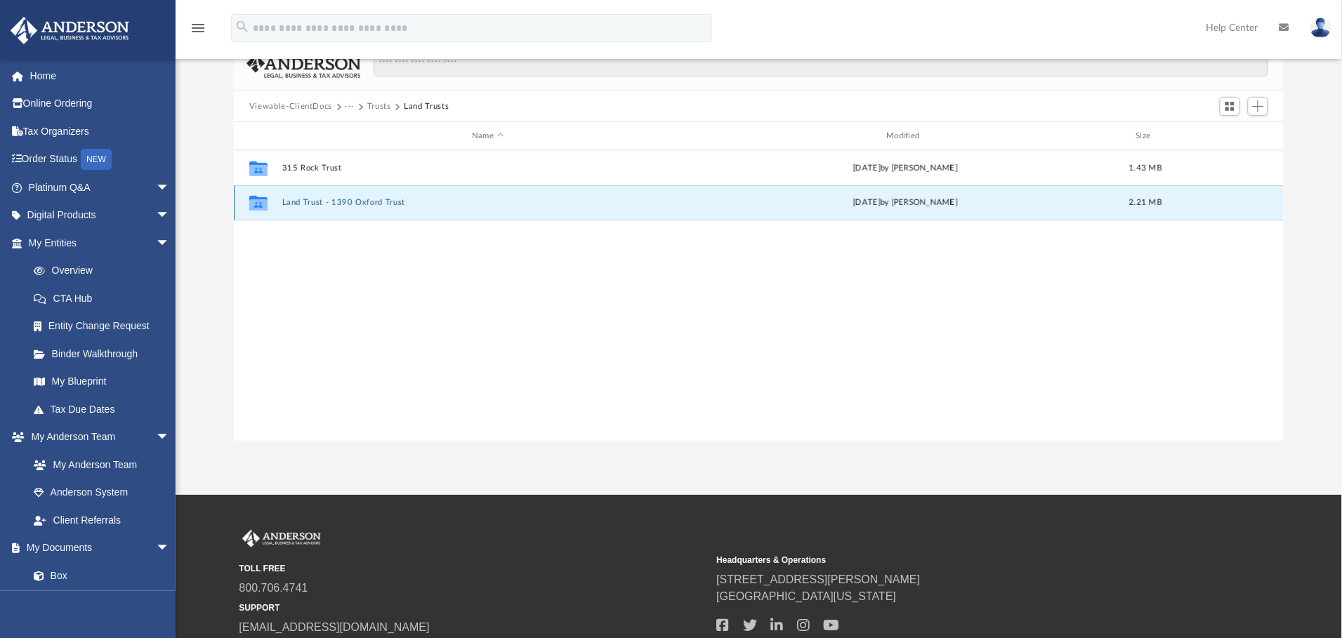
click at [314, 202] on button "Land Trust - 1390 Oxford Trust" at bounding box center [487, 202] width 411 height 9
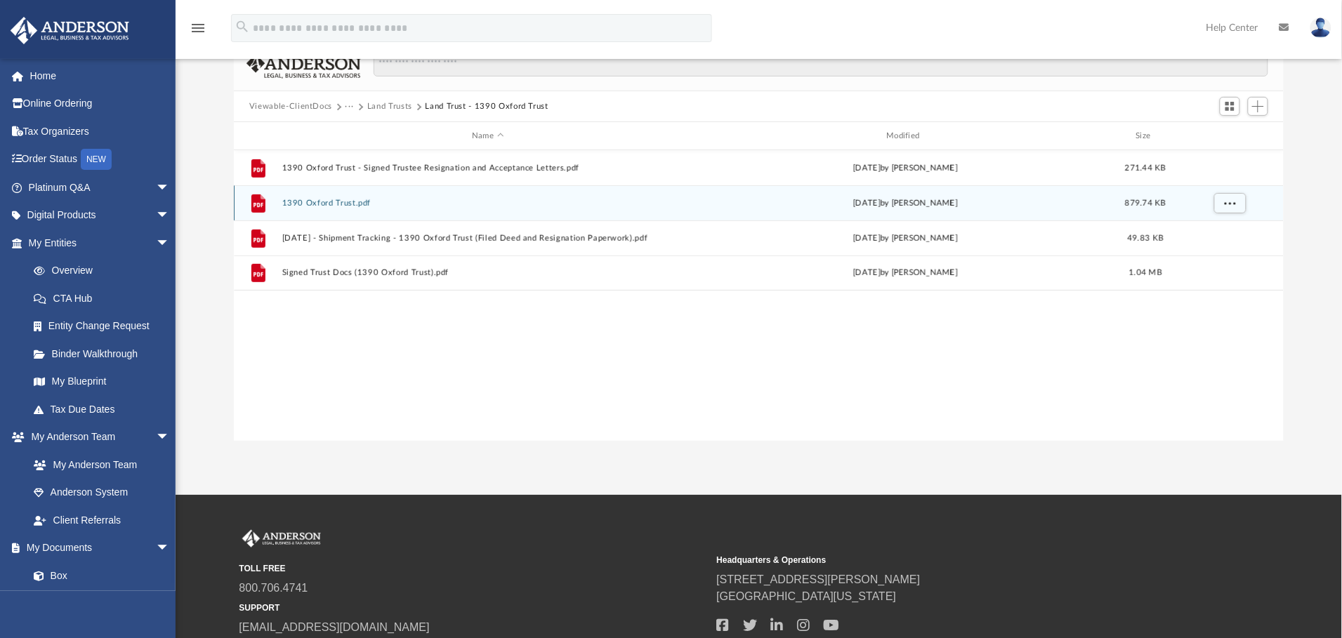
click at [317, 203] on button "1390 Oxford Trust.pdf" at bounding box center [487, 203] width 411 height 9
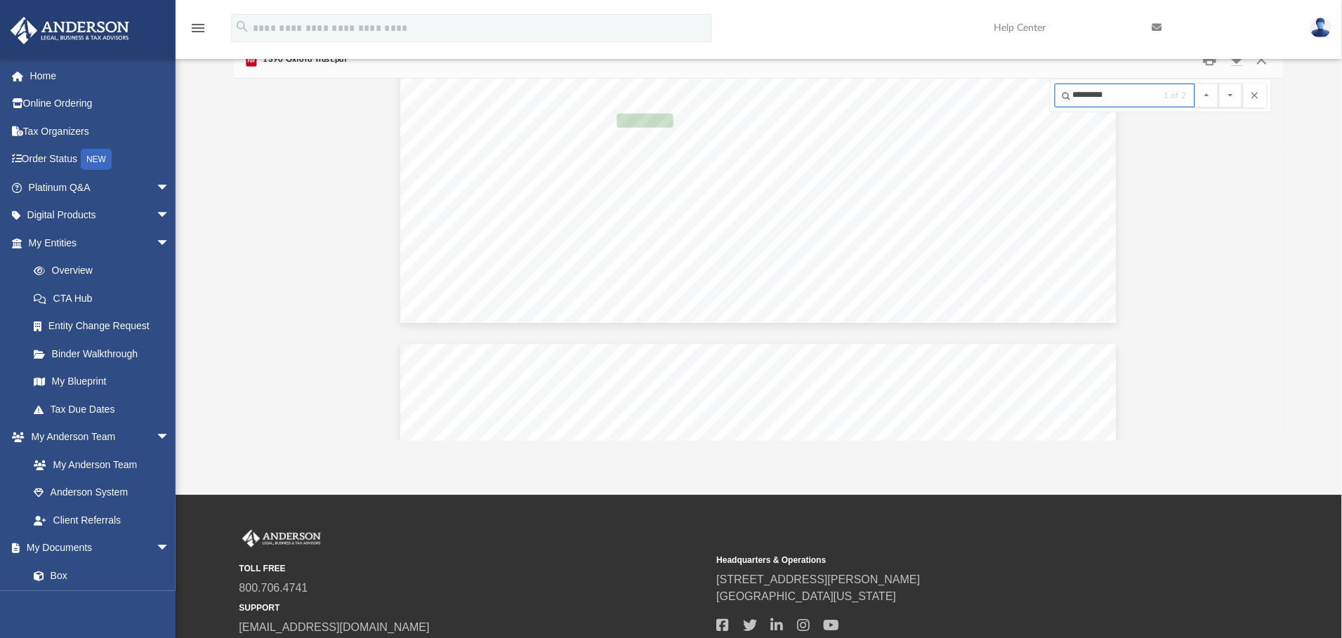
scroll to position [9221, 0]
type input "*********"
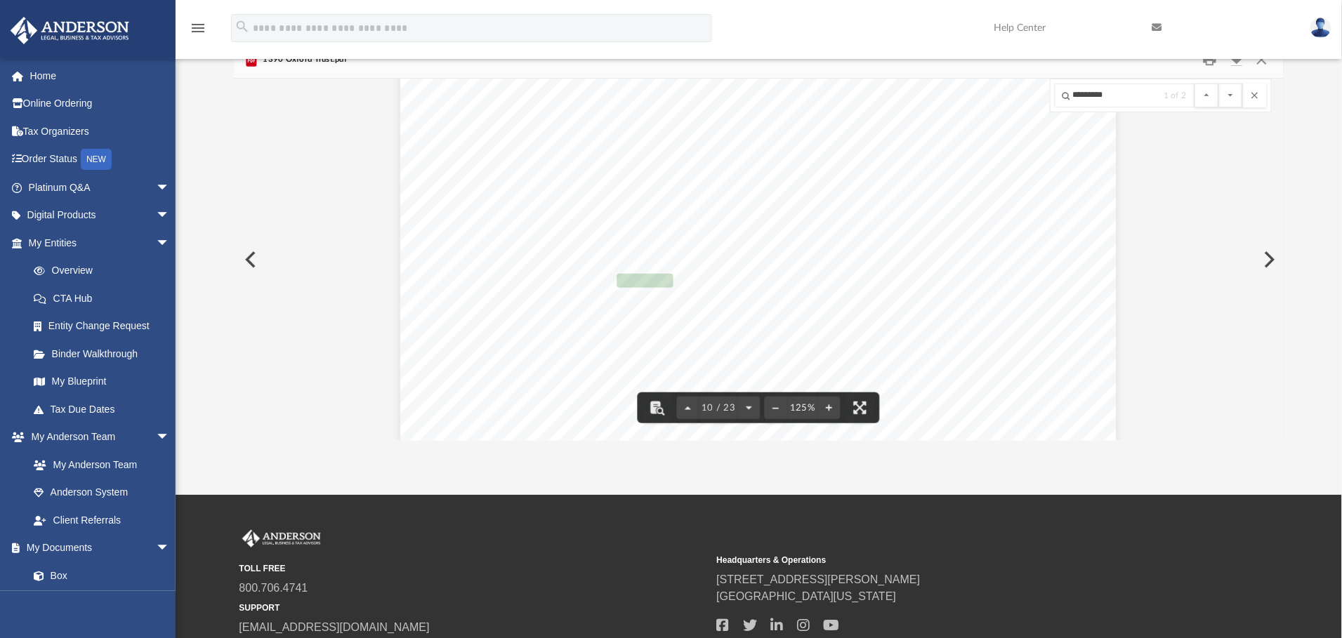
scroll to position [9011, 0]
click at [1231, 97] on button "File preview" at bounding box center [1231, 96] width 24 height 24
click at [1207, 95] on button "File preview" at bounding box center [1207, 96] width 24 height 24
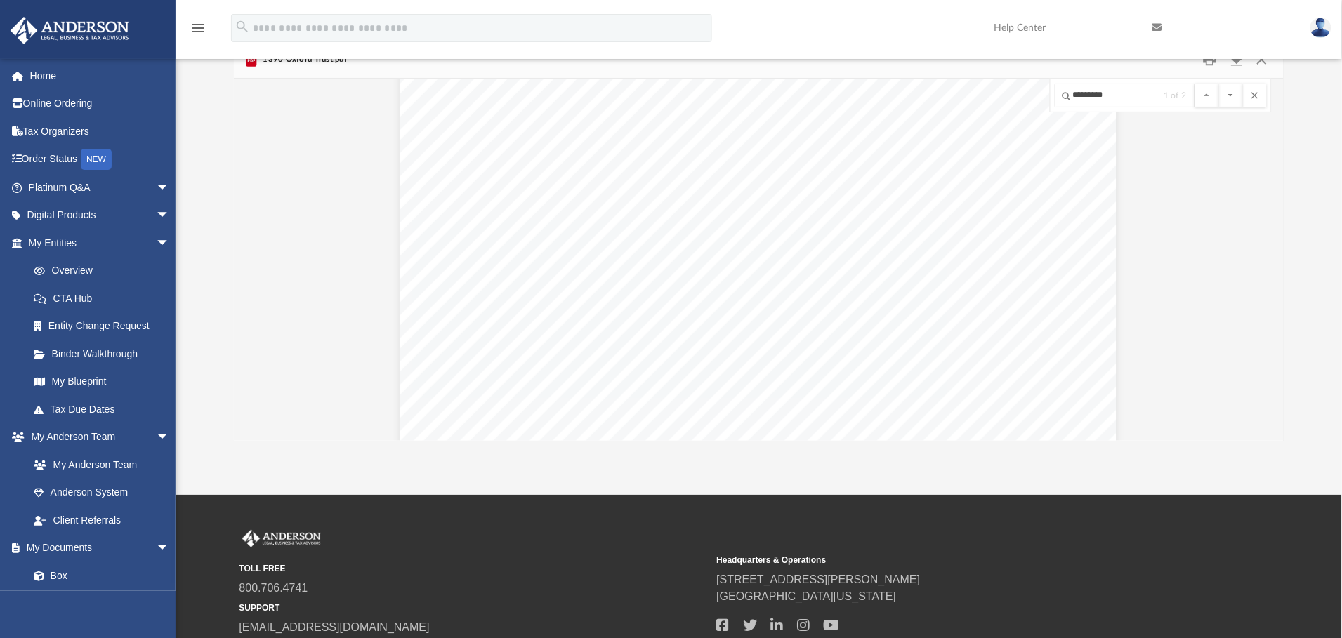
scroll to position [7957, 0]
